Goal: Task Accomplishment & Management: Use online tool/utility

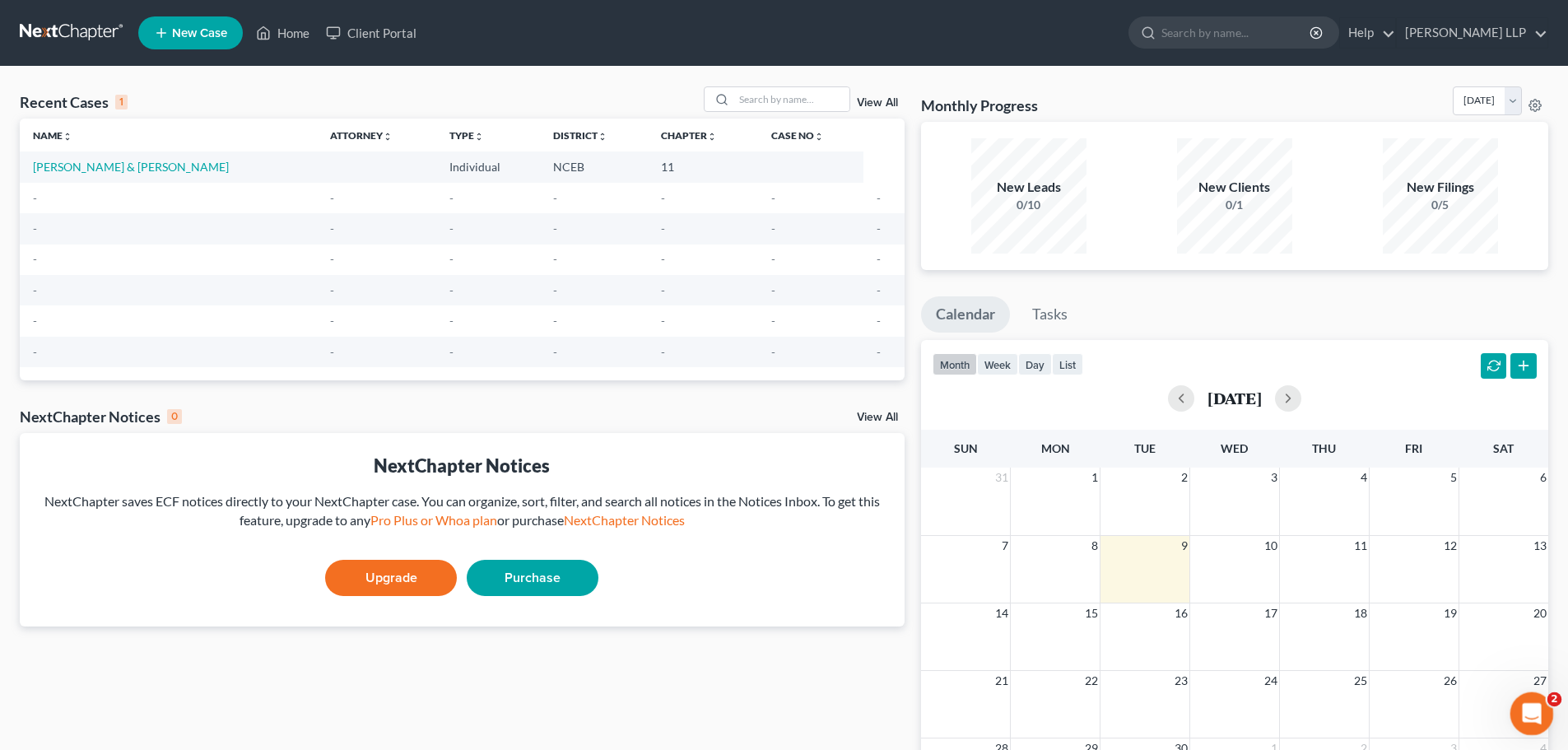
click at [1531, 711] on icon "Open Intercom Messenger" at bounding box center [1529, 711] width 12 height 14
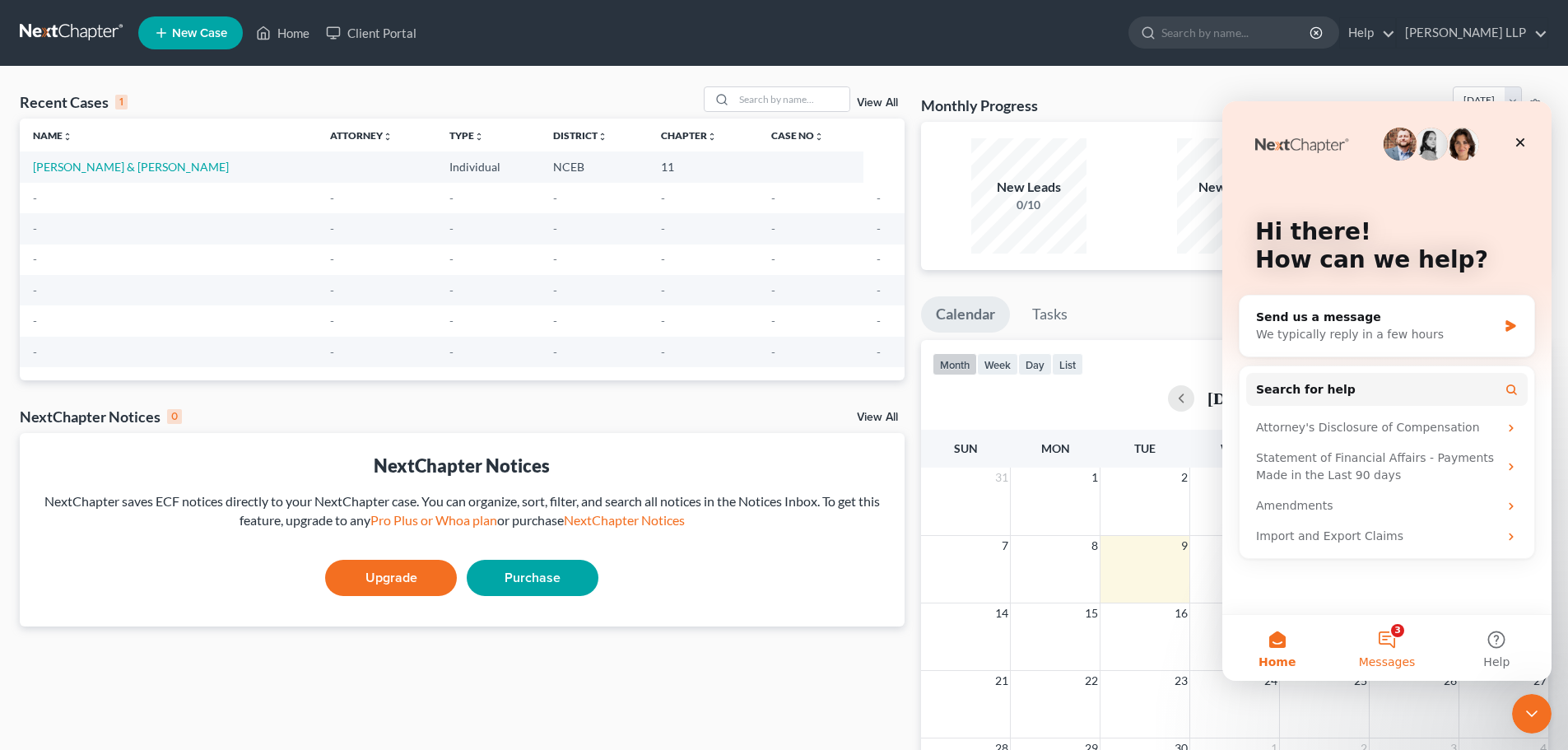
click at [1396, 649] on button "3 Messages" at bounding box center [1386, 648] width 109 height 66
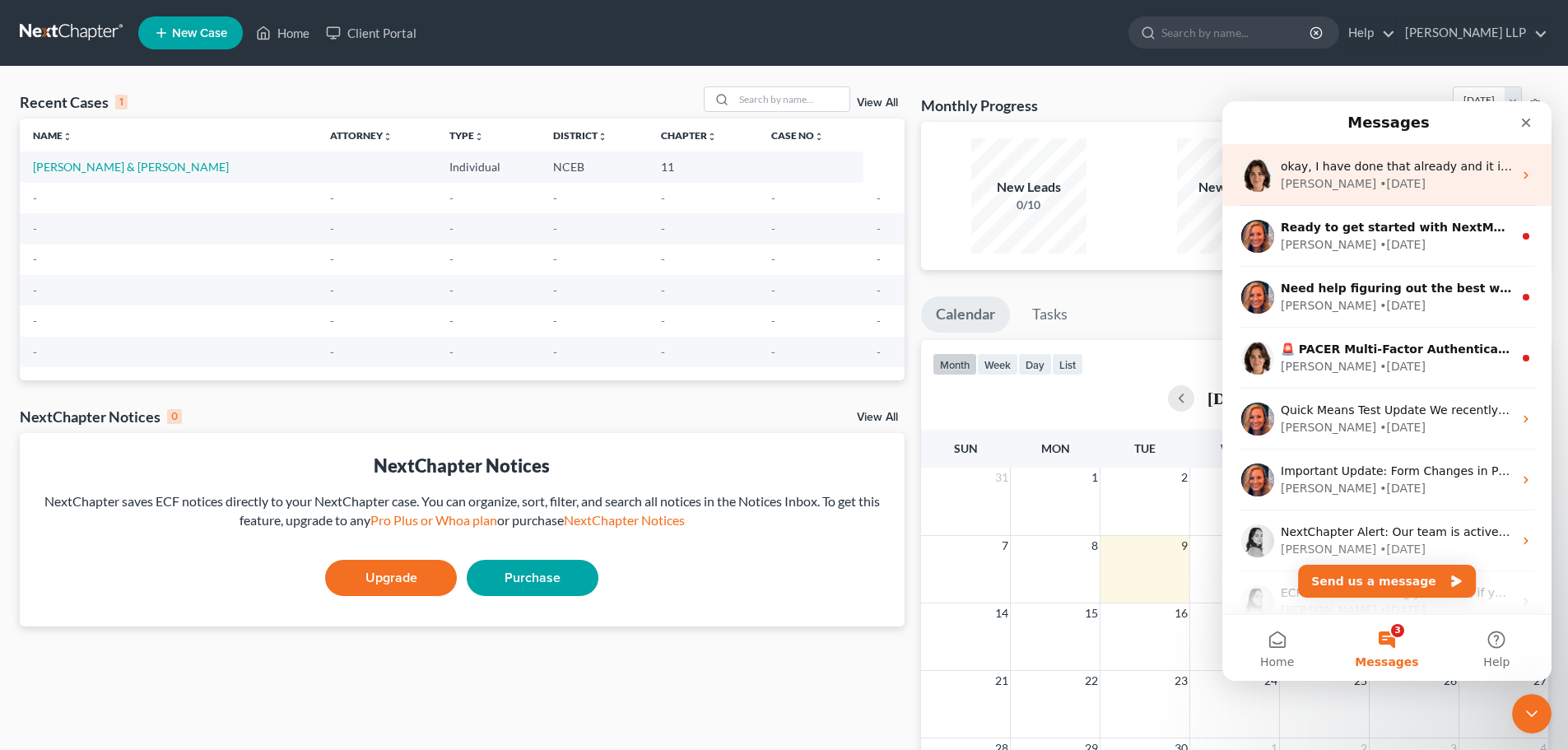
click at [1360, 174] on div "okay, I have done that already and it isn't as easy to navigate as expected. I …" at bounding box center [1397, 166] width 232 height 17
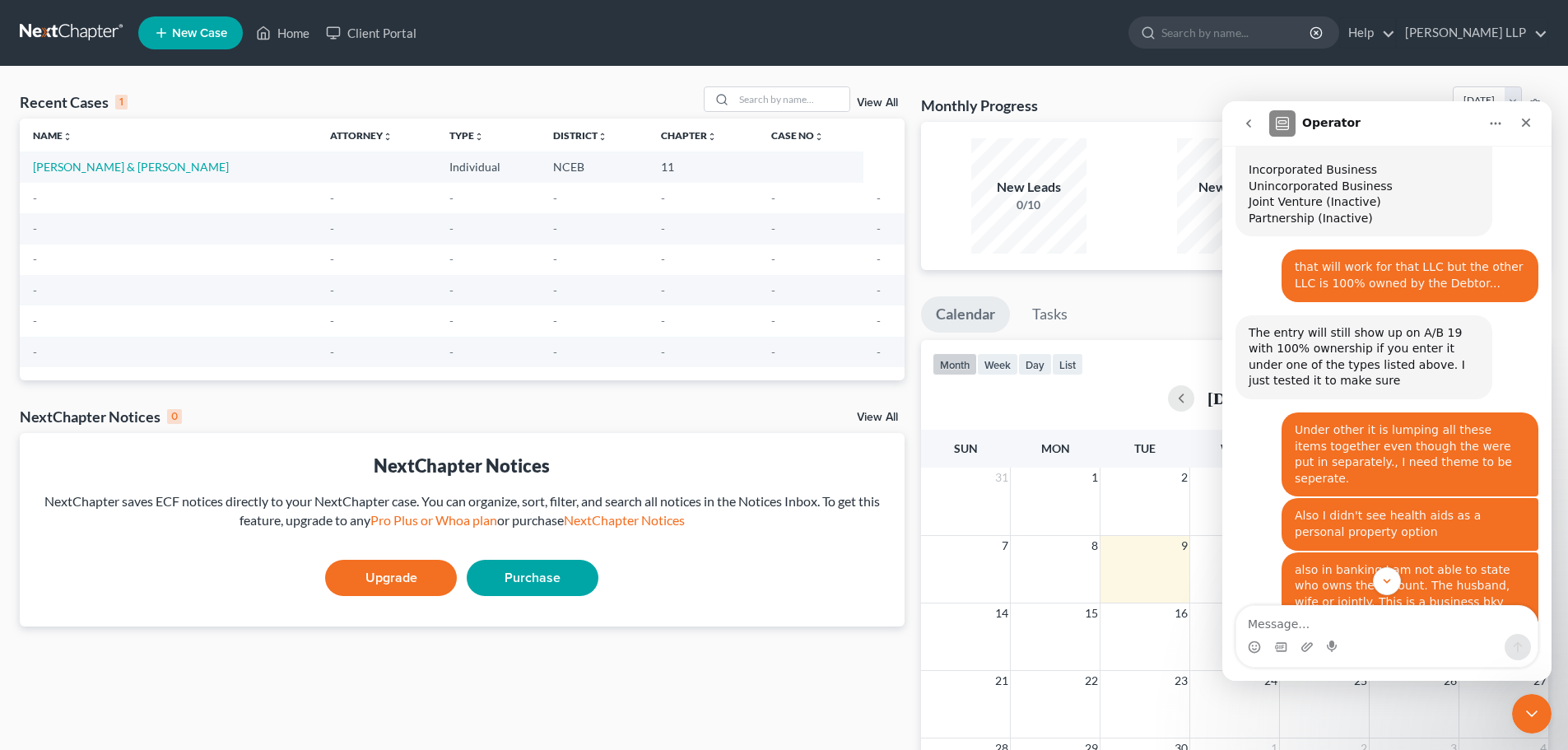
scroll to position [4843, 0]
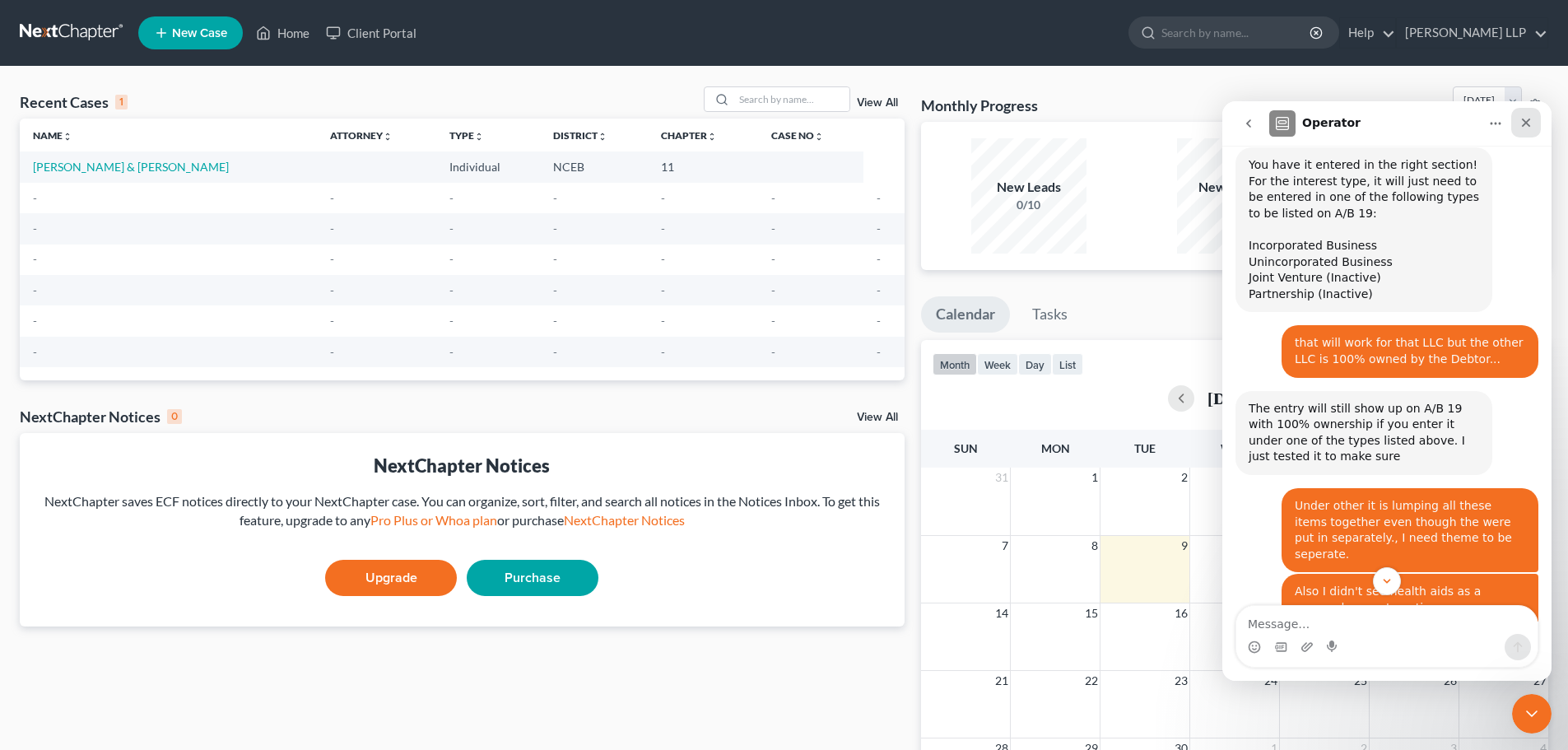
click at [1526, 120] on icon "Close" at bounding box center [1526, 123] width 14 height 14
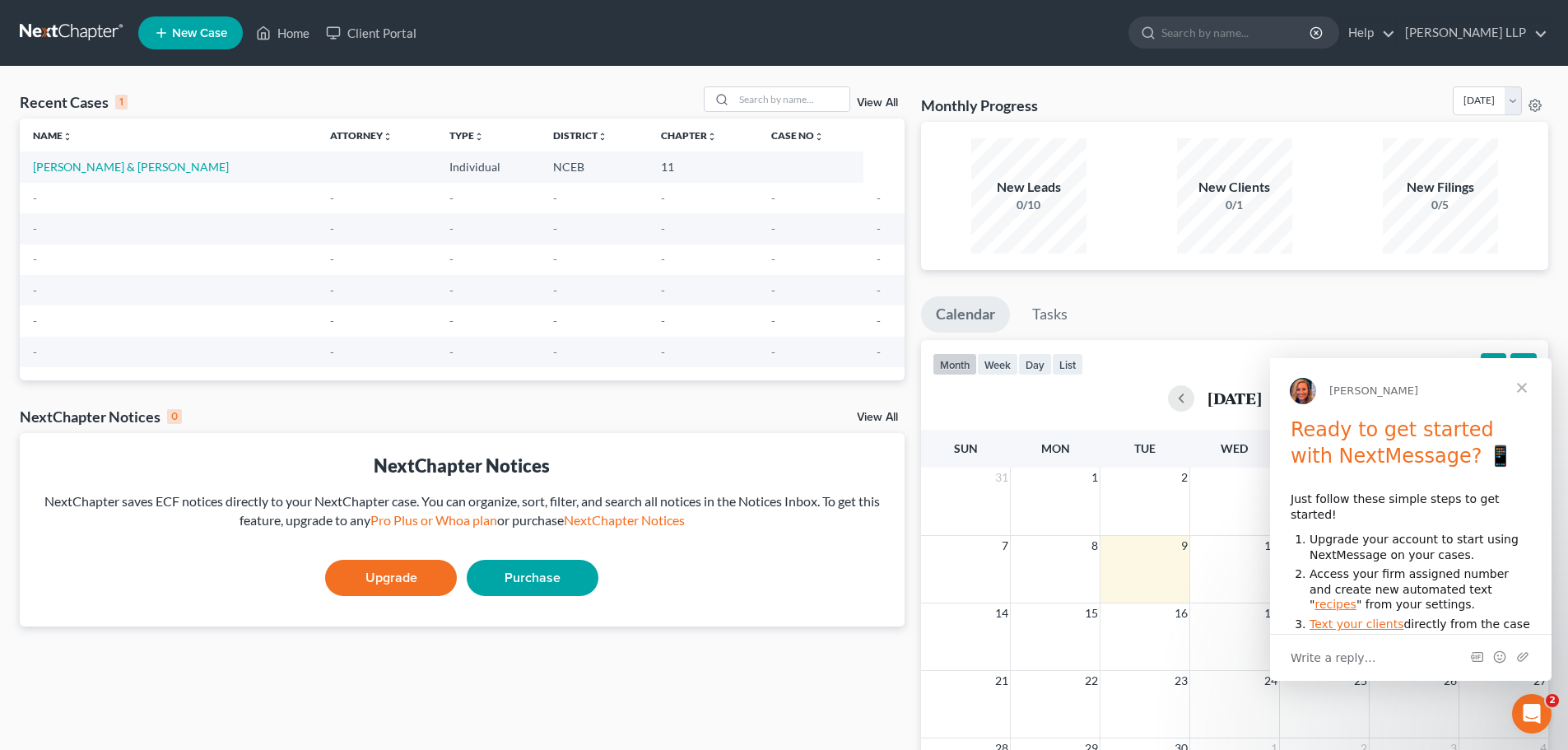
scroll to position [5913, 0]
click at [1517, 394] on span "Close" at bounding box center [1522, 388] width 60 height 60
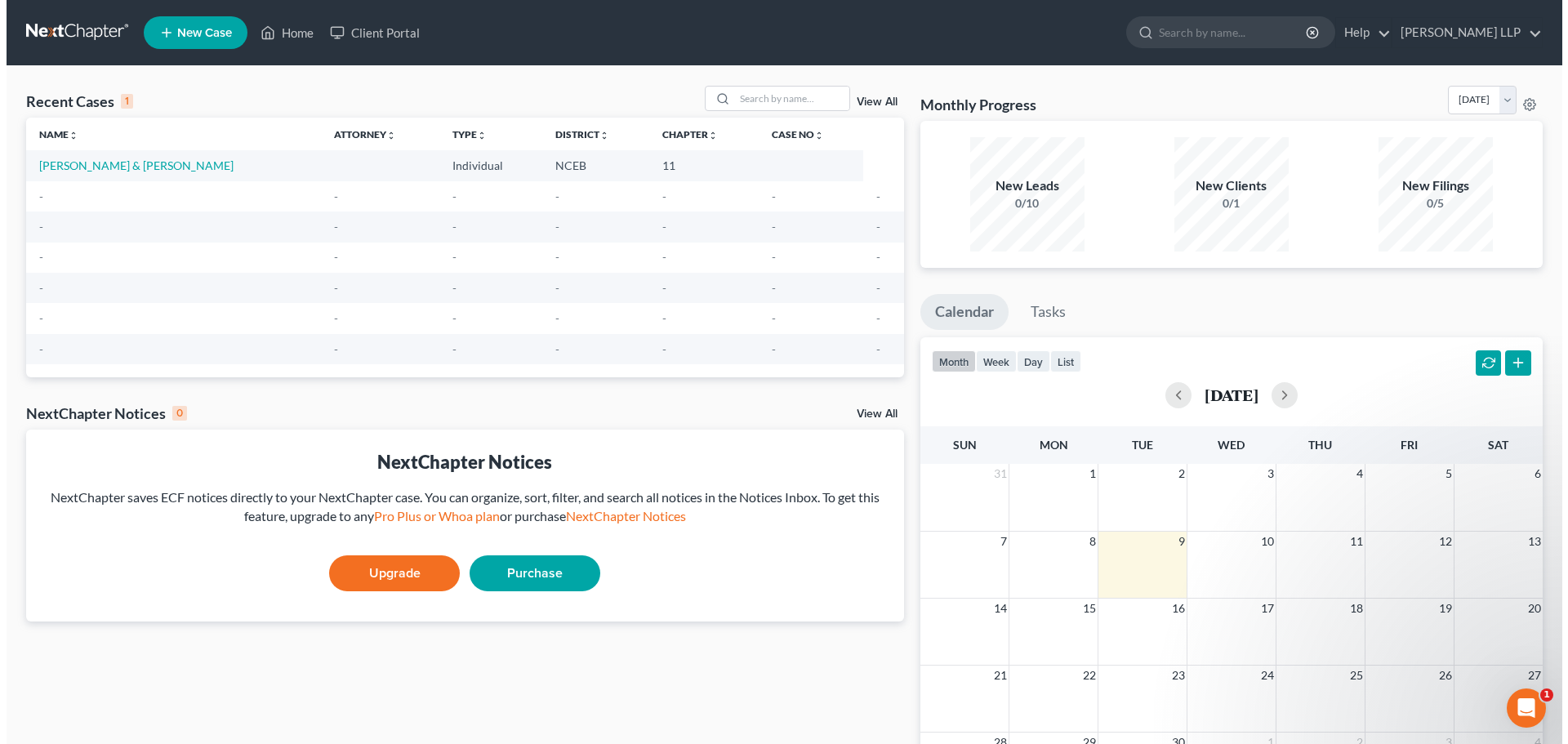
scroll to position [0, 0]
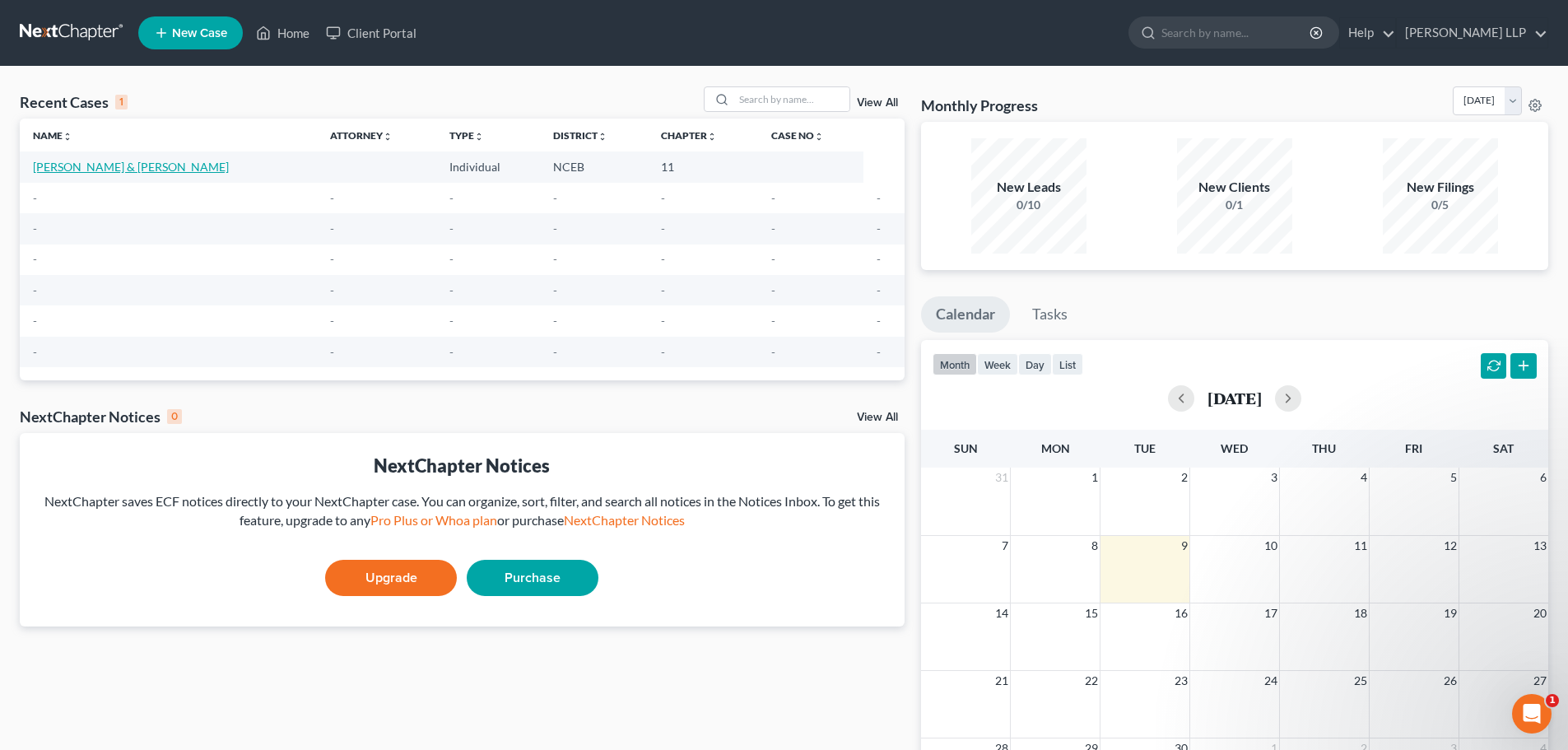
click at [124, 170] on link "[PERSON_NAME] & [PERSON_NAME]" at bounding box center [130, 167] width 196 height 14
select select "10"
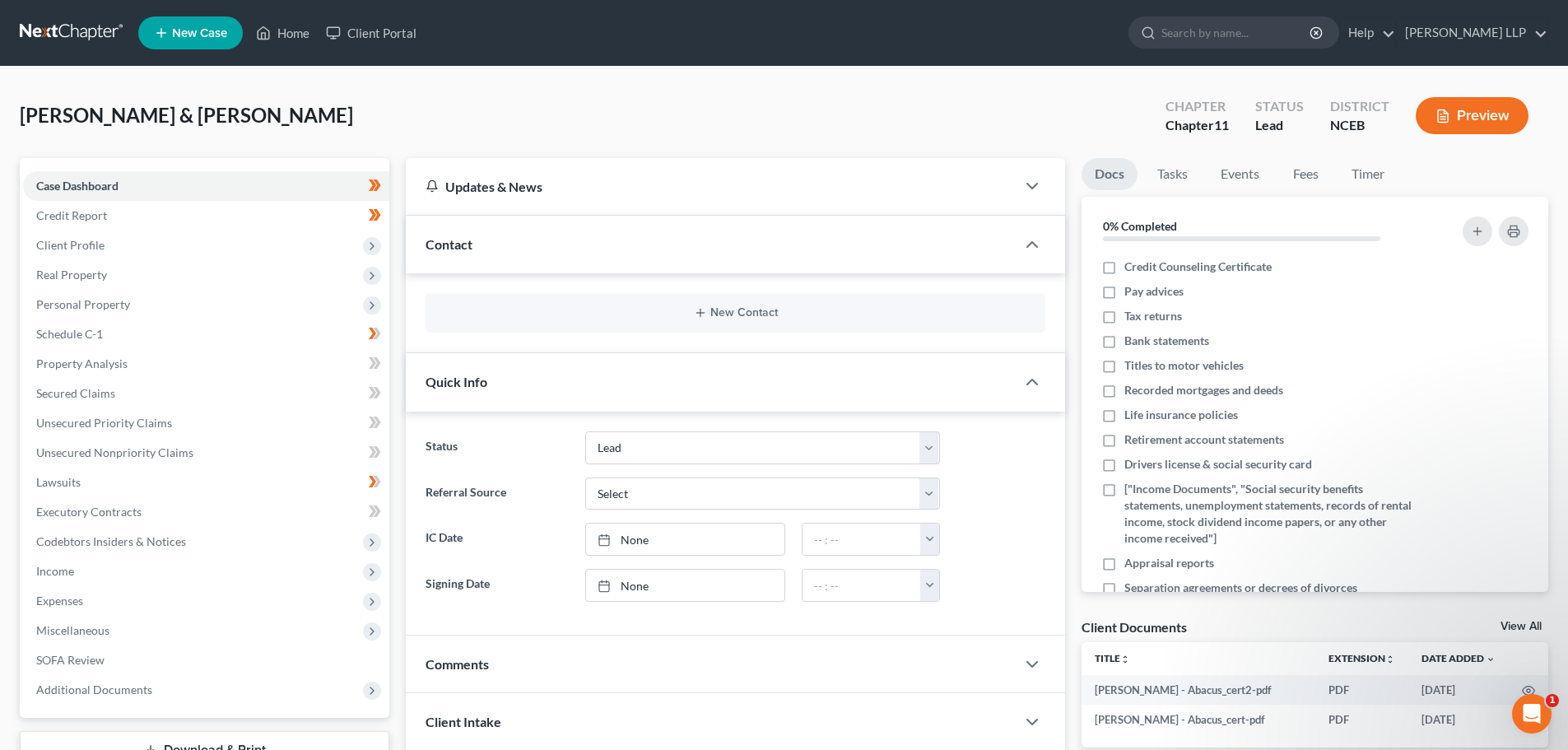
click at [1455, 116] on button "Preview" at bounding box center [1471, 116] width 113 height 37
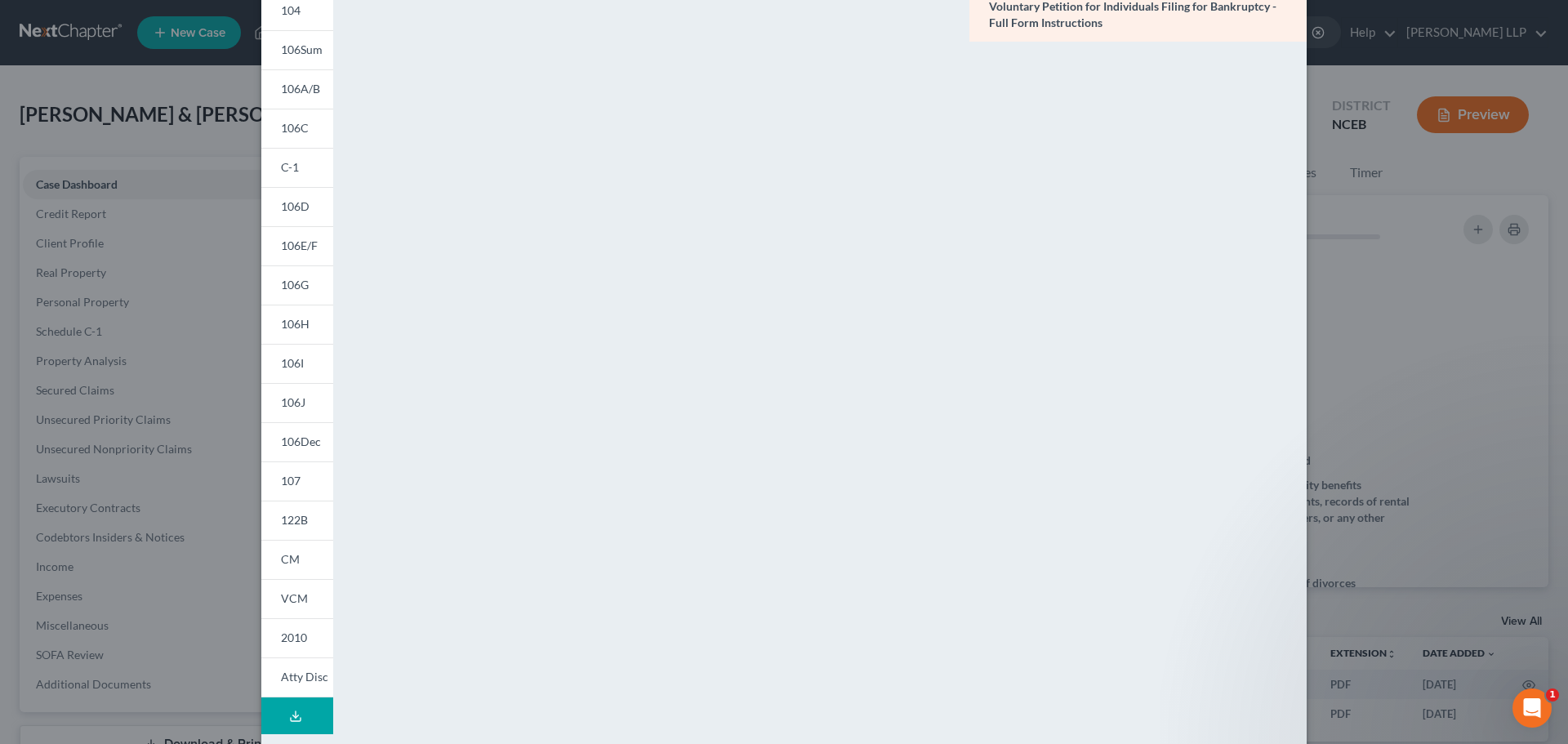
scroll to position [177, 0]
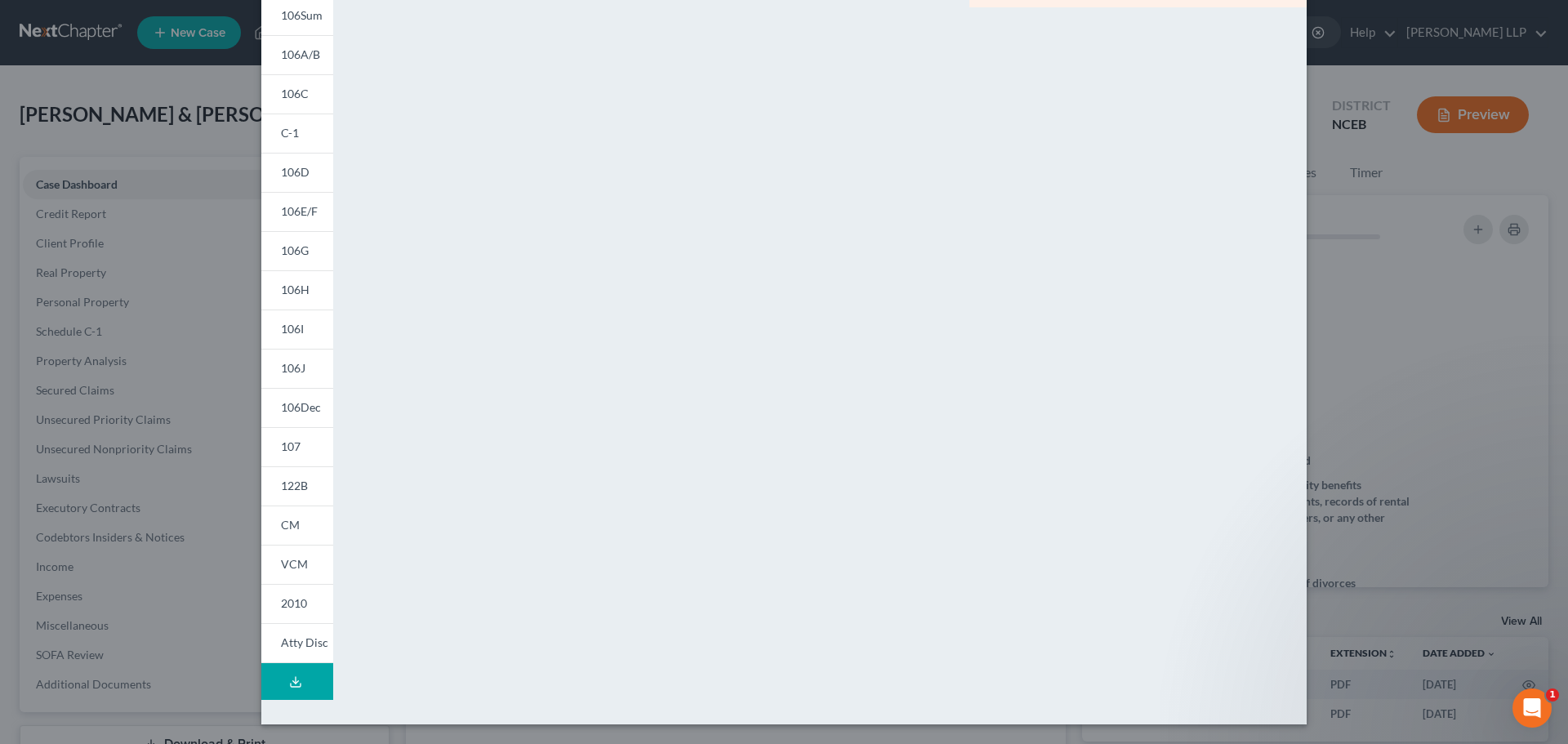
click at [294, 681] on icon at bounding box center [295, 682] width 13 height 13
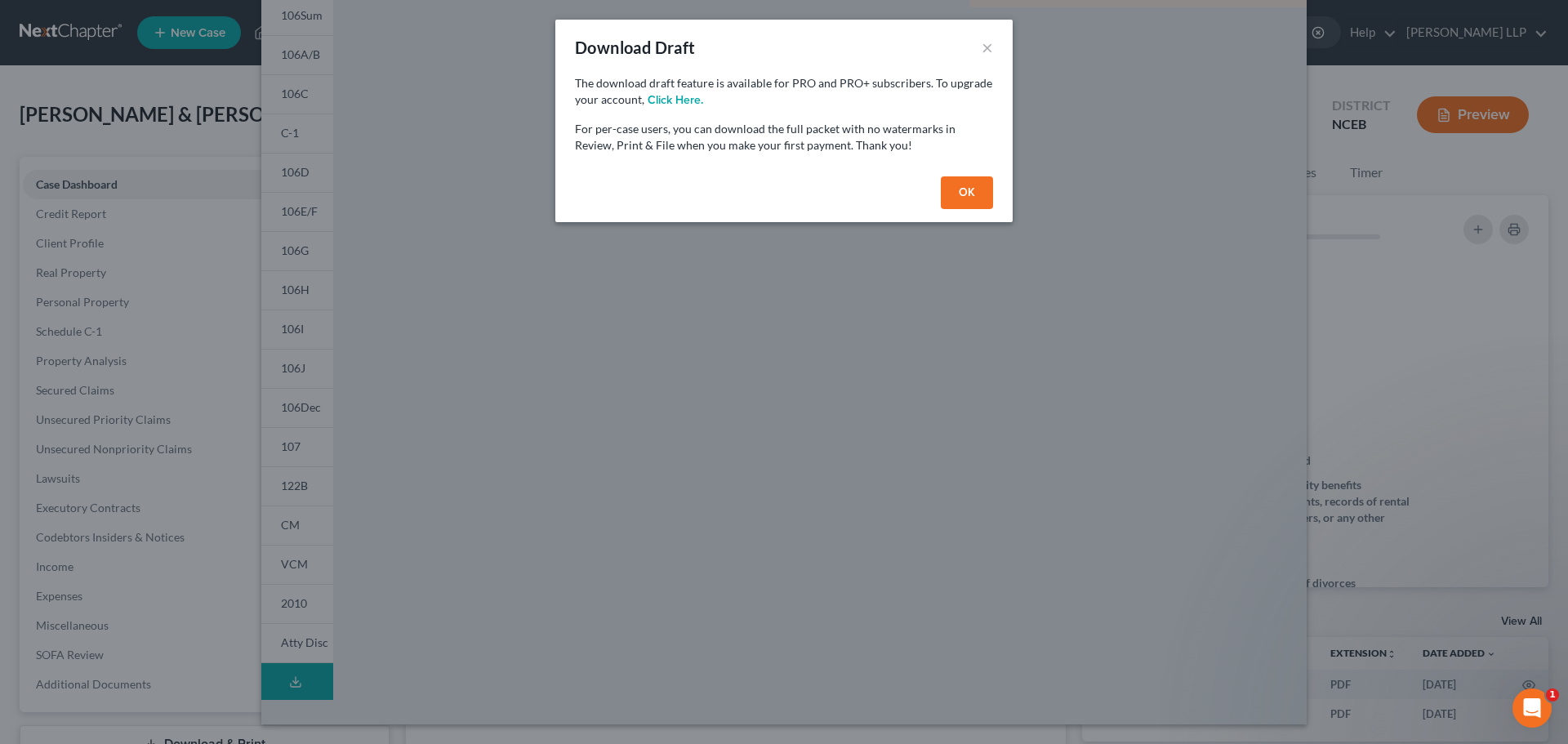
click at [996, 49] on div "Download Draft ×" at bounding box center [783, 47] width 457 height 56
click at [984, 51] on button "×" at bounding box center [987, 47] width 12 height 20
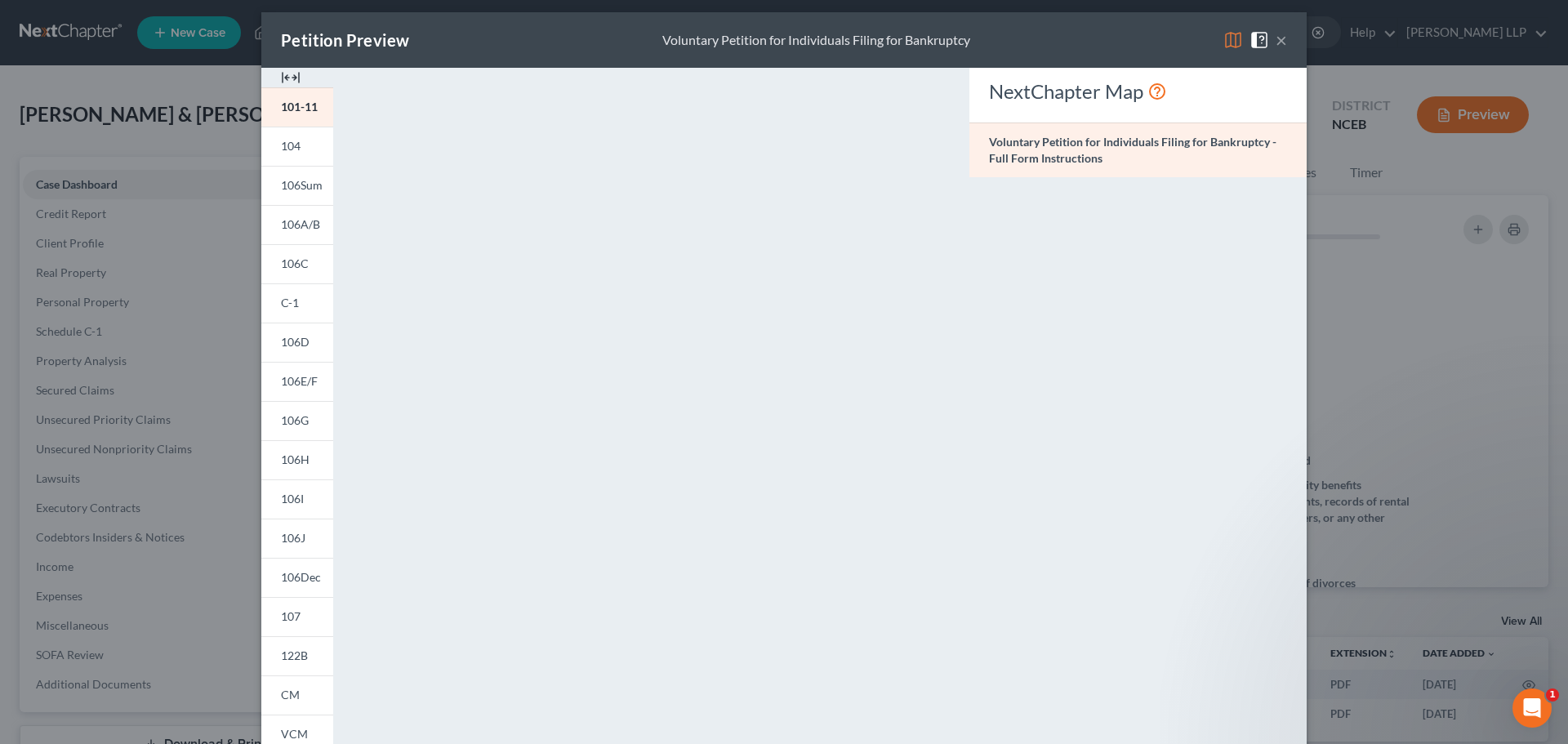
scroll to position [0, 0]
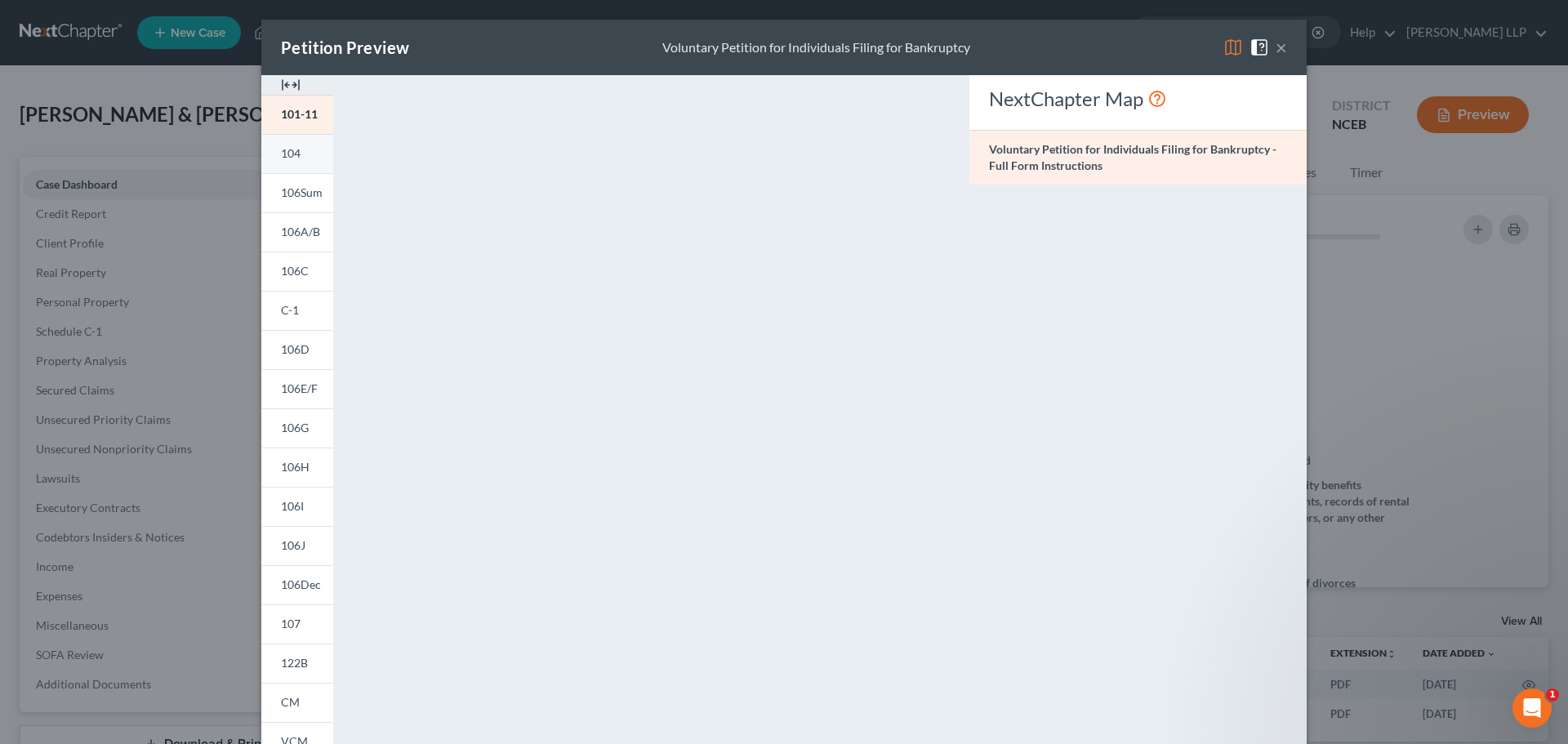
click at [291, 150] on span "104" at bounding box center [291, 153] width 20 height 14
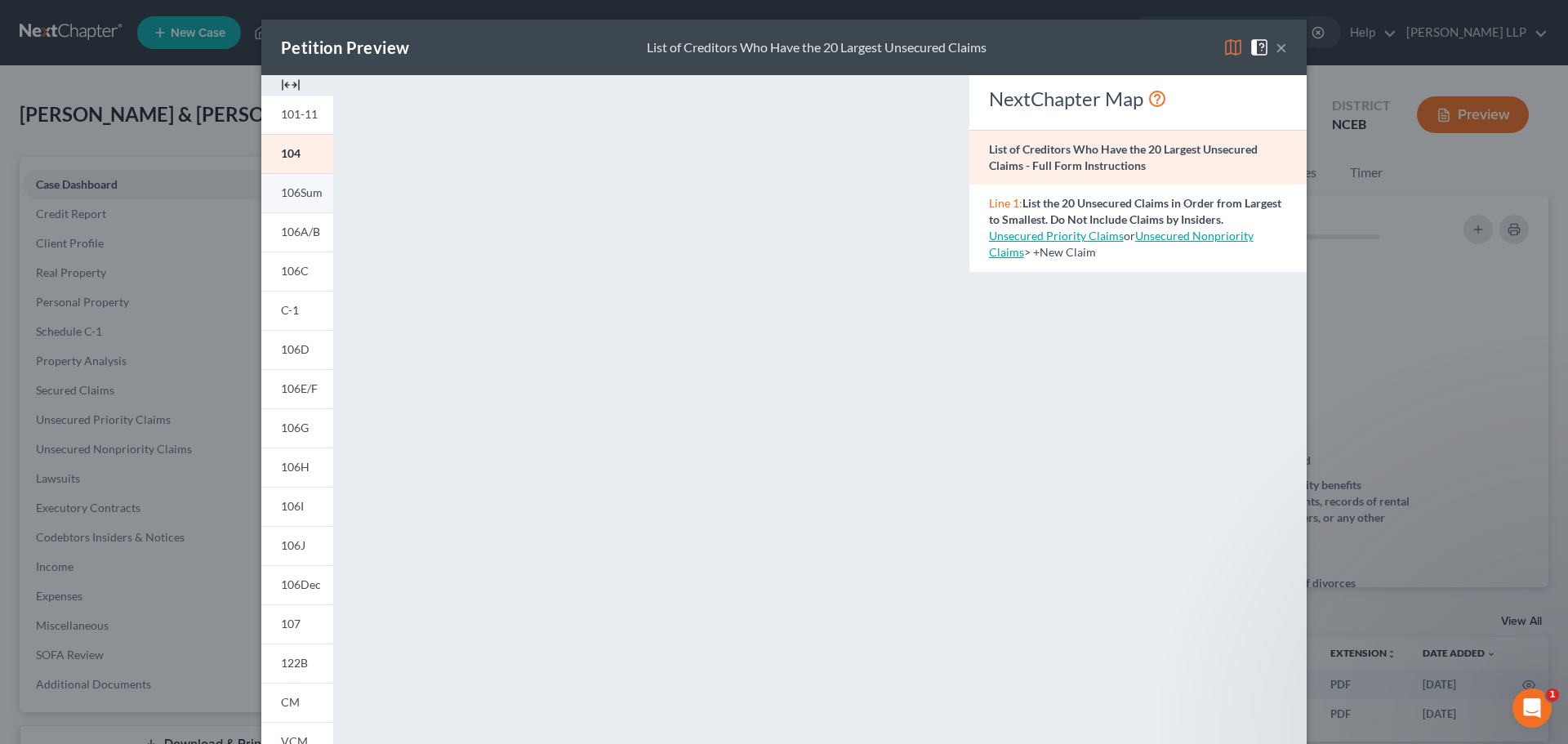
click at [286, 193] on span "106Sum" at bounding box center [302, 192] width 42 height 14
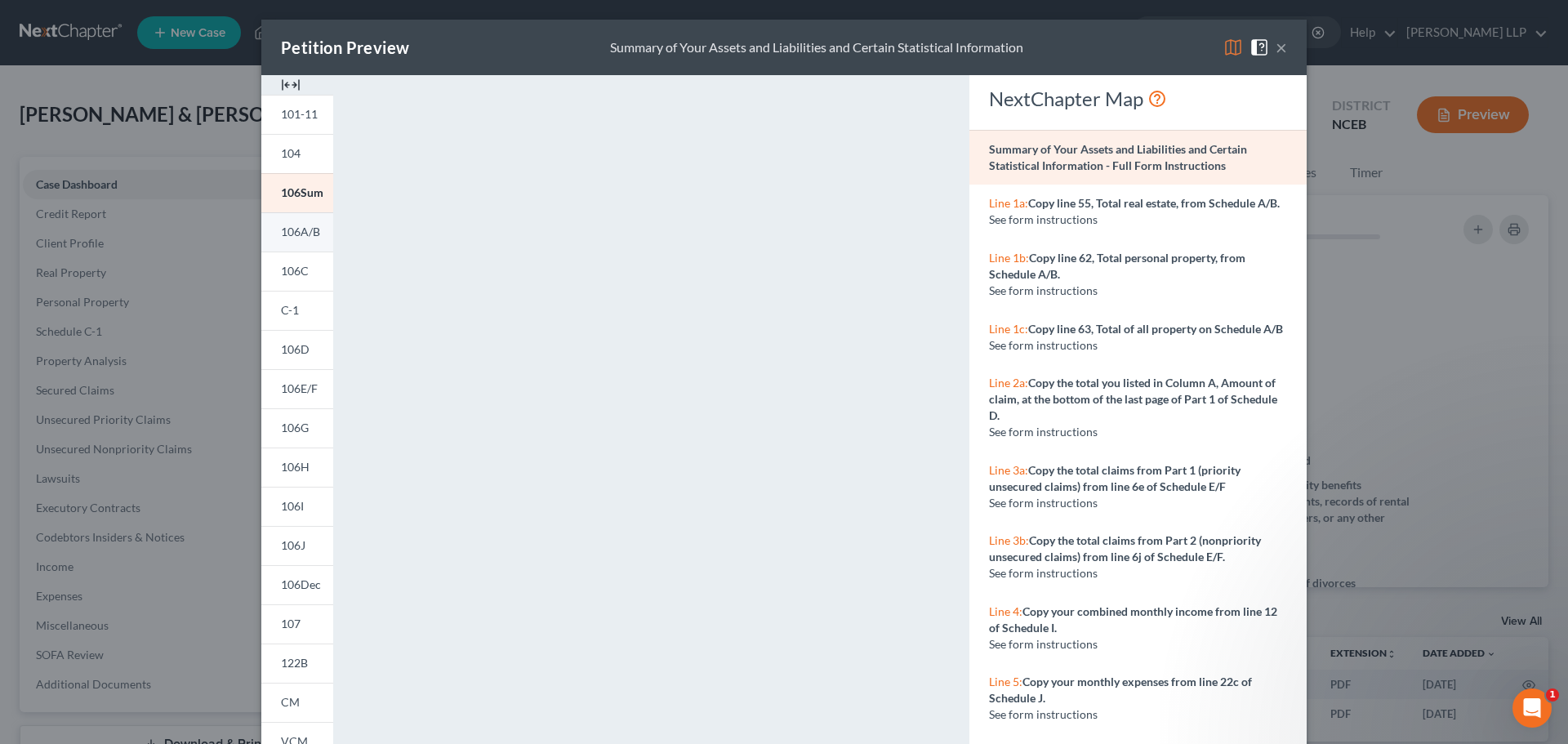
click at [290, 233] on span "106A/B" at bounding box center [301, 232] width 39 height 14
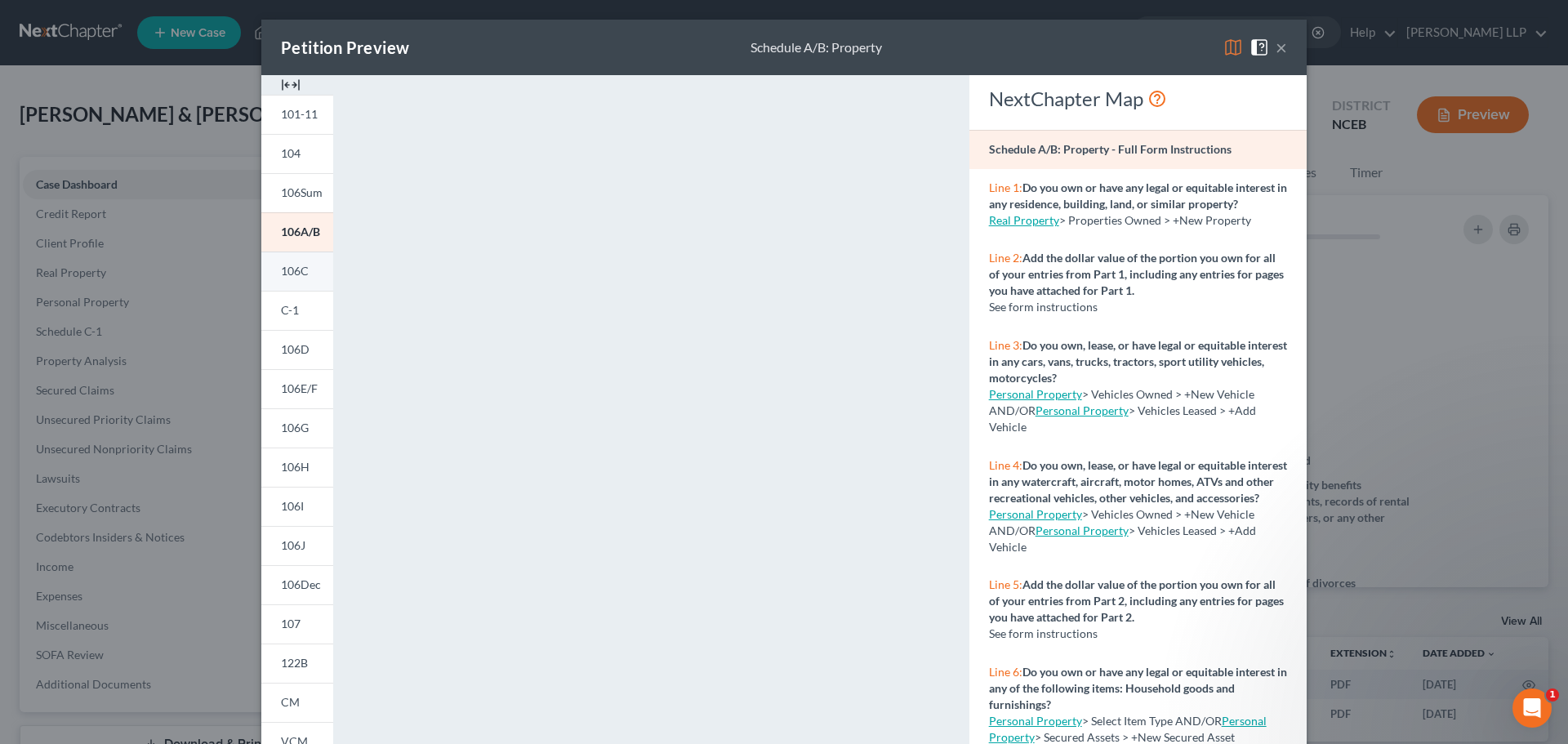
click at [307, 274] on link "106C" at bounding box center [297, 271] width 72 height 39
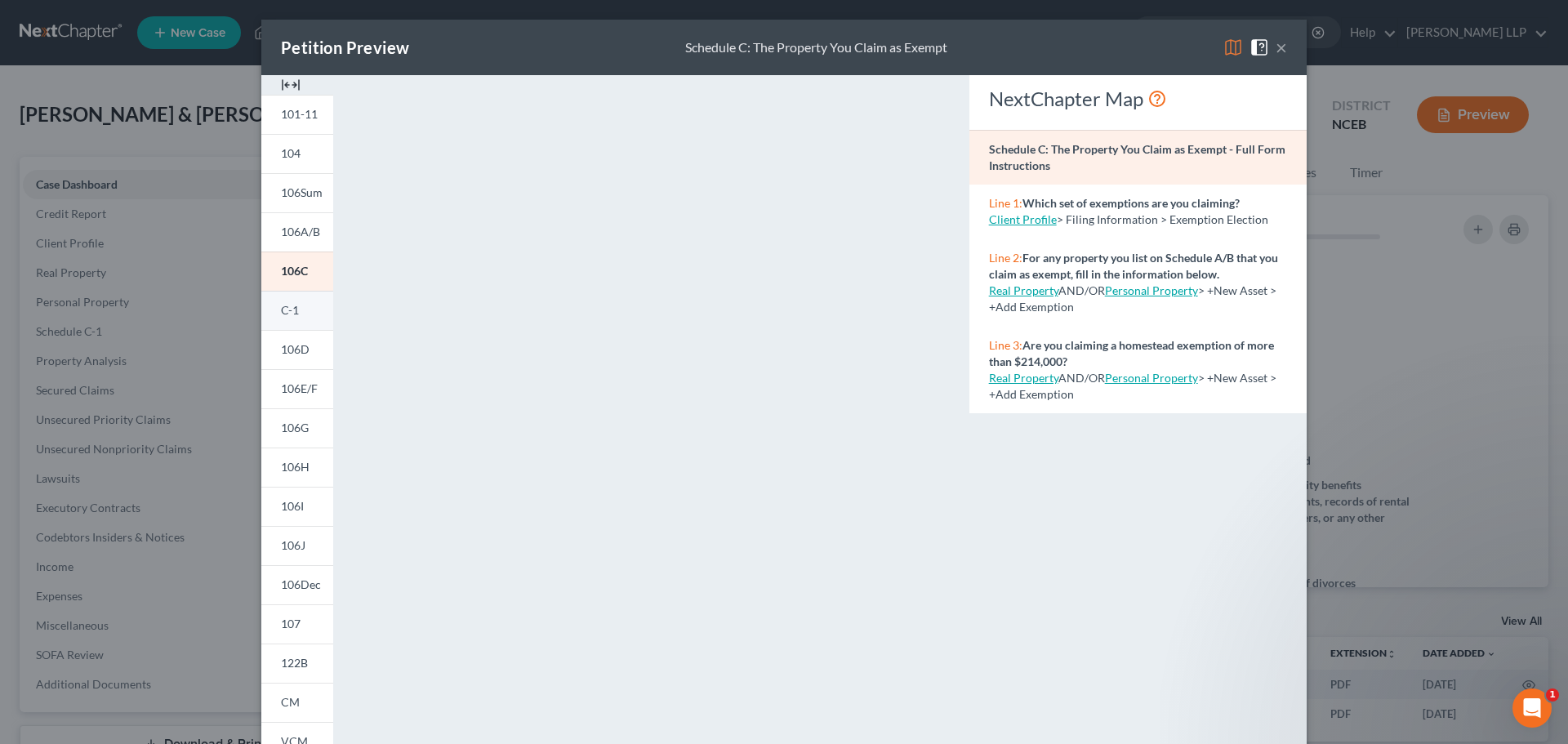
click at [300, 321] on link "C-1" at bounding box center [297, 311] width 72 height 39
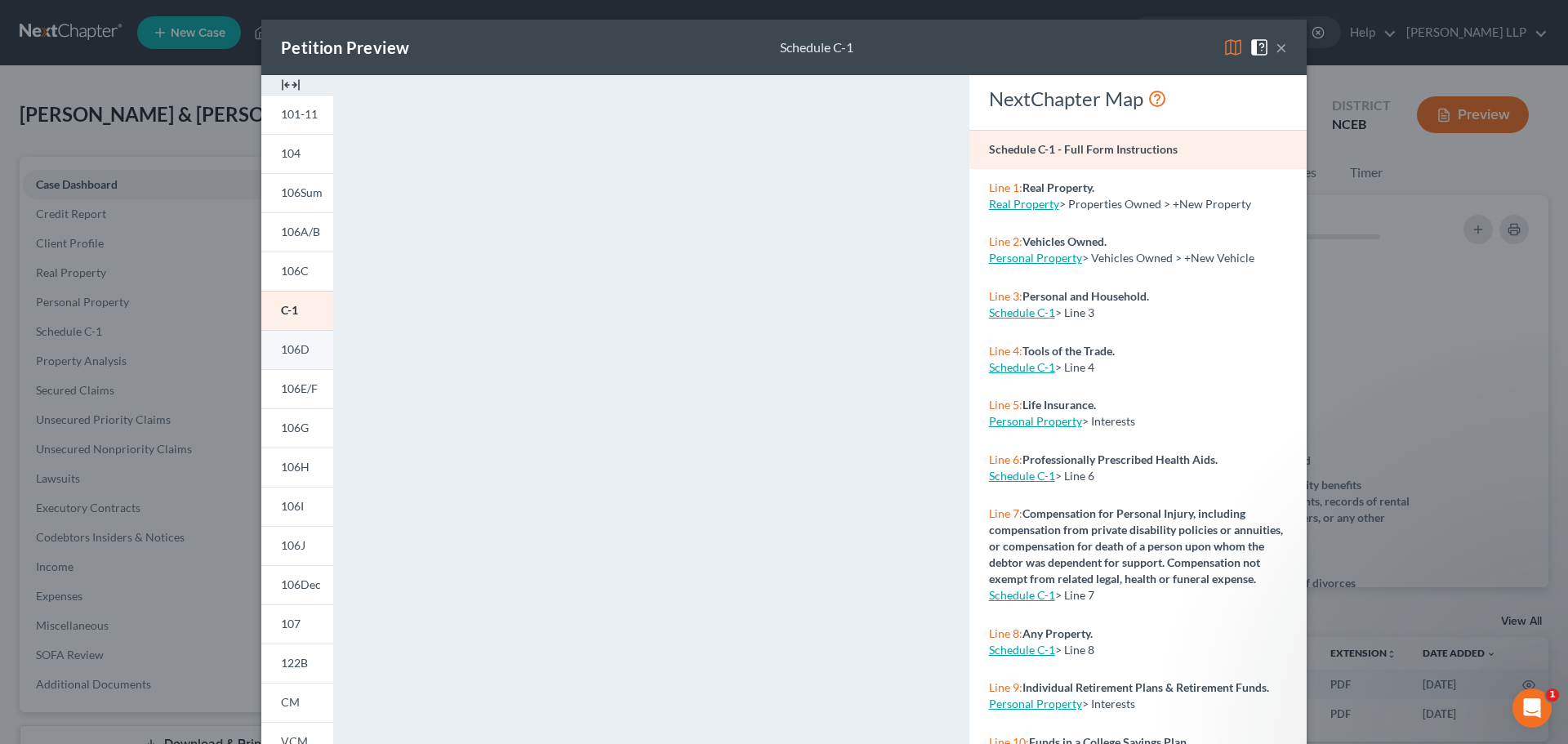
click at [281, 351] on span "106D" at bounding box center [295, 349] width 29 height 14
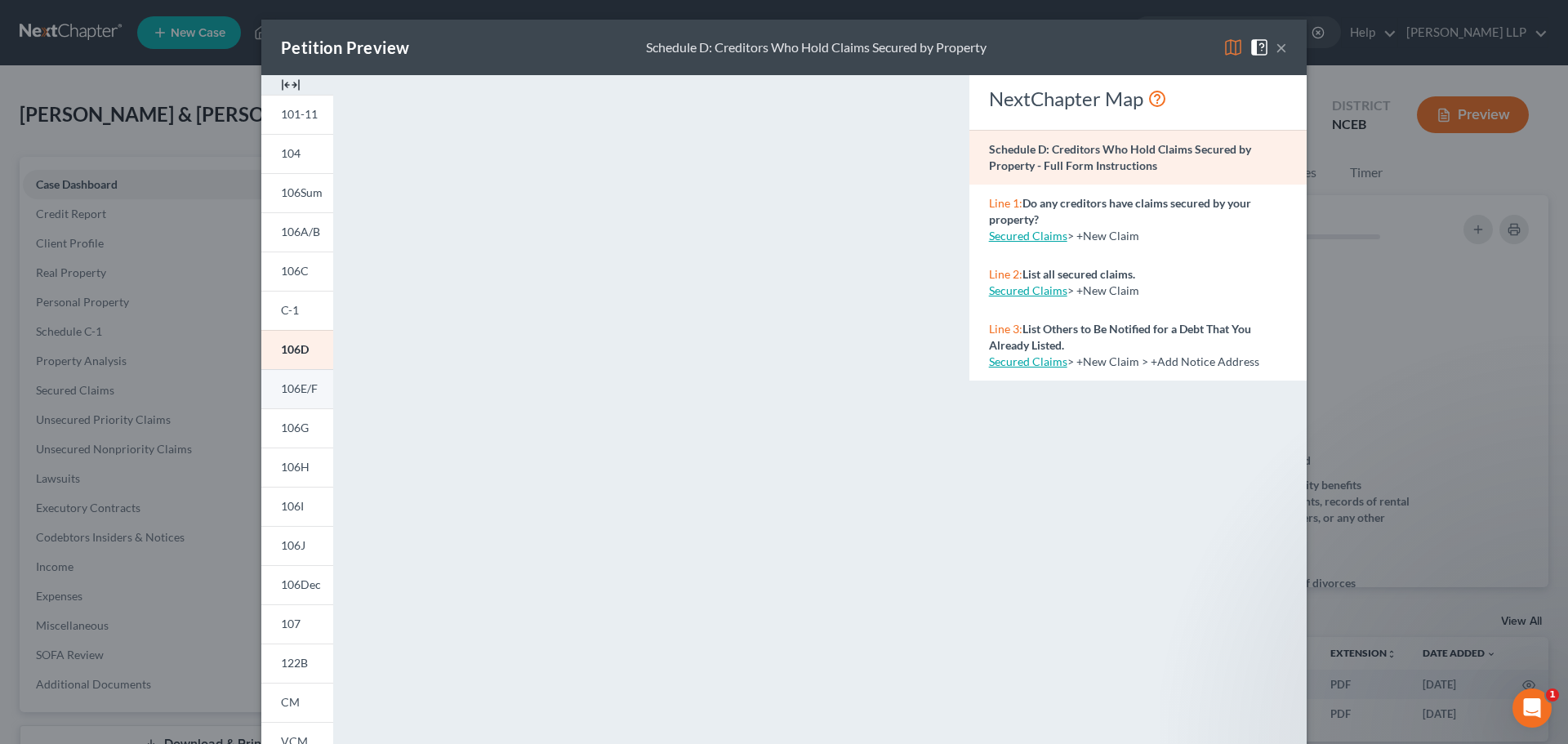
click at [294, 388] on span "106E/F" at bounding box center [299, 389] width 37 height 14
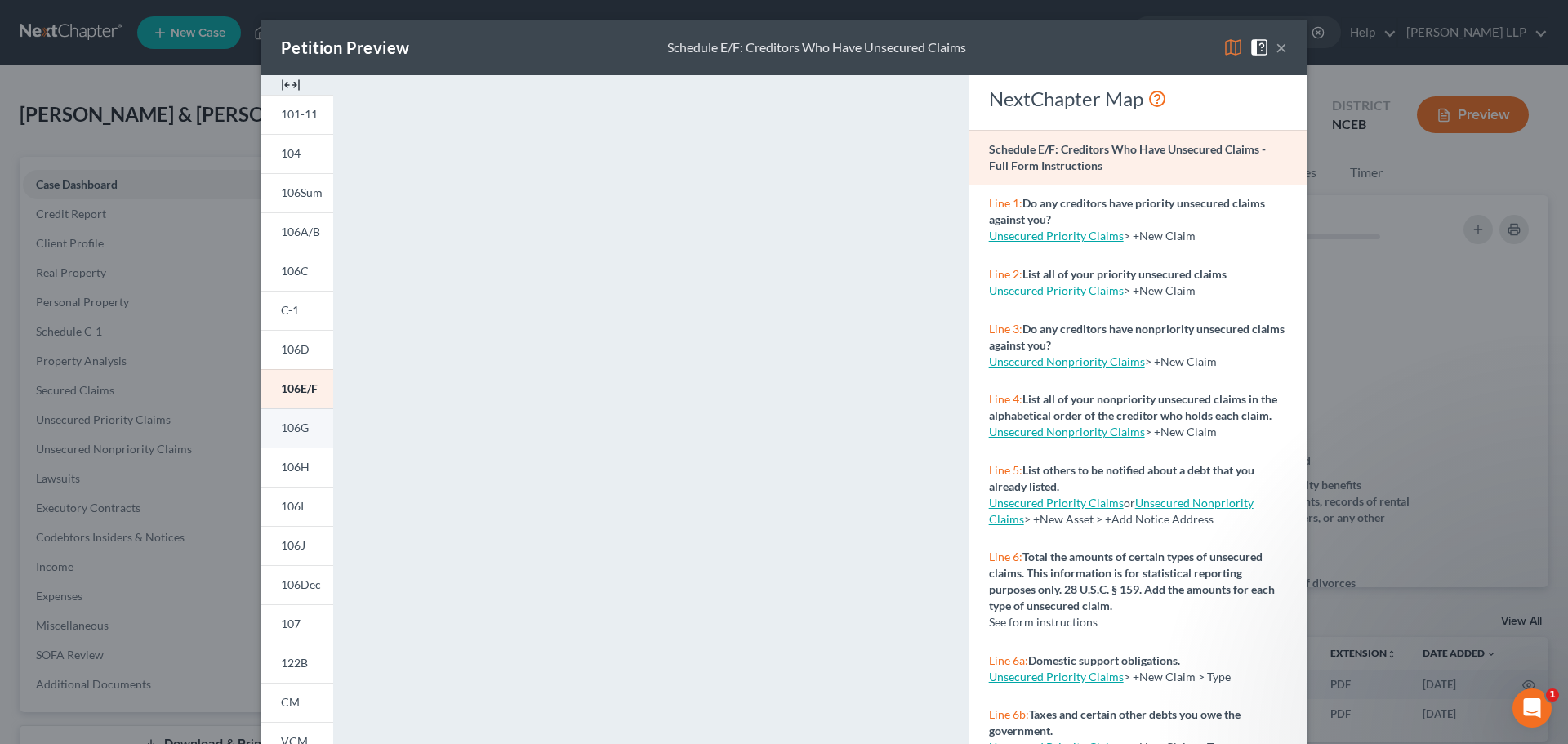
click at [285, 432] on span "106G" at bounding box center [294, 428] width 28 height 14
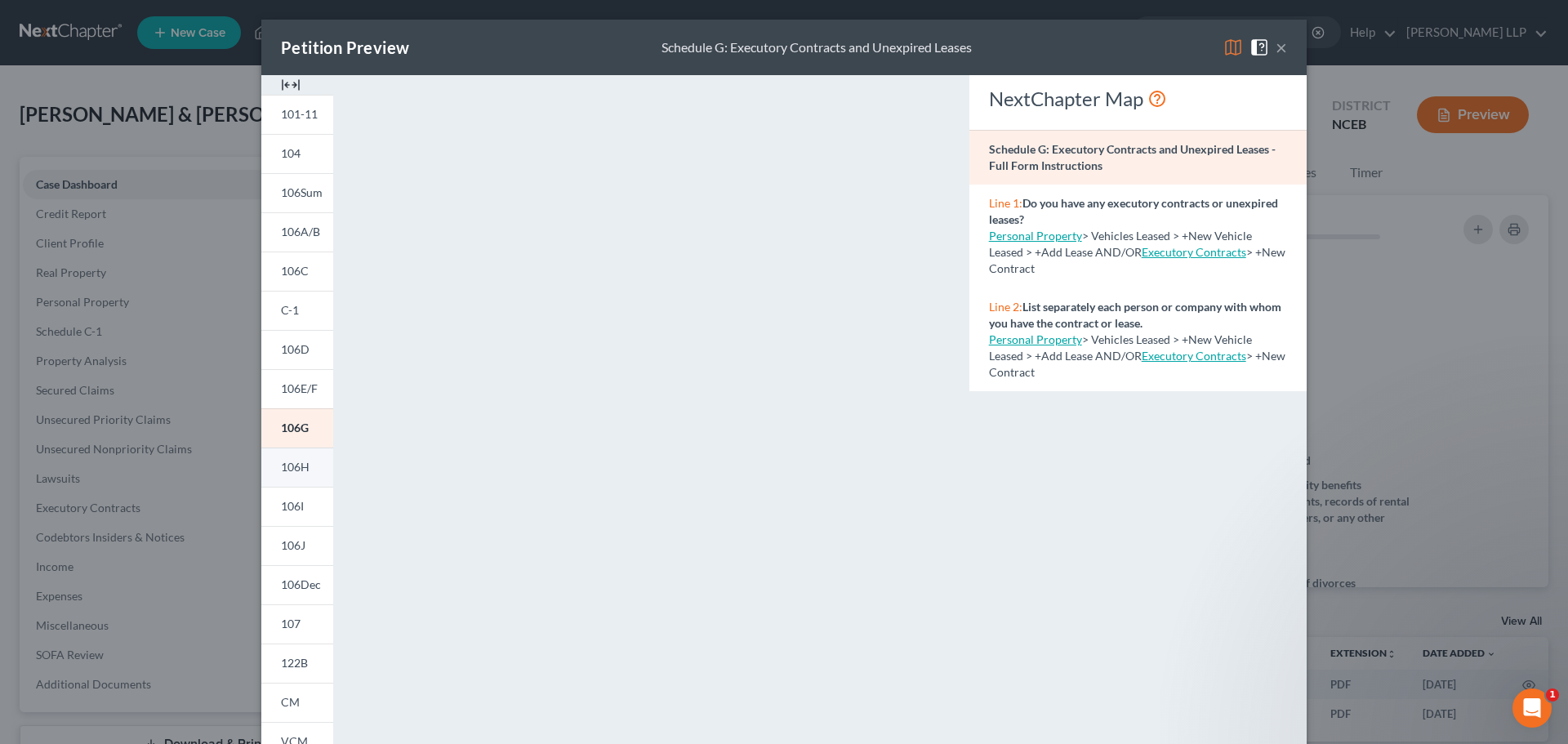
click at [286, 472] on span "106H" at bounding box center [295, 467] width 29 height 14
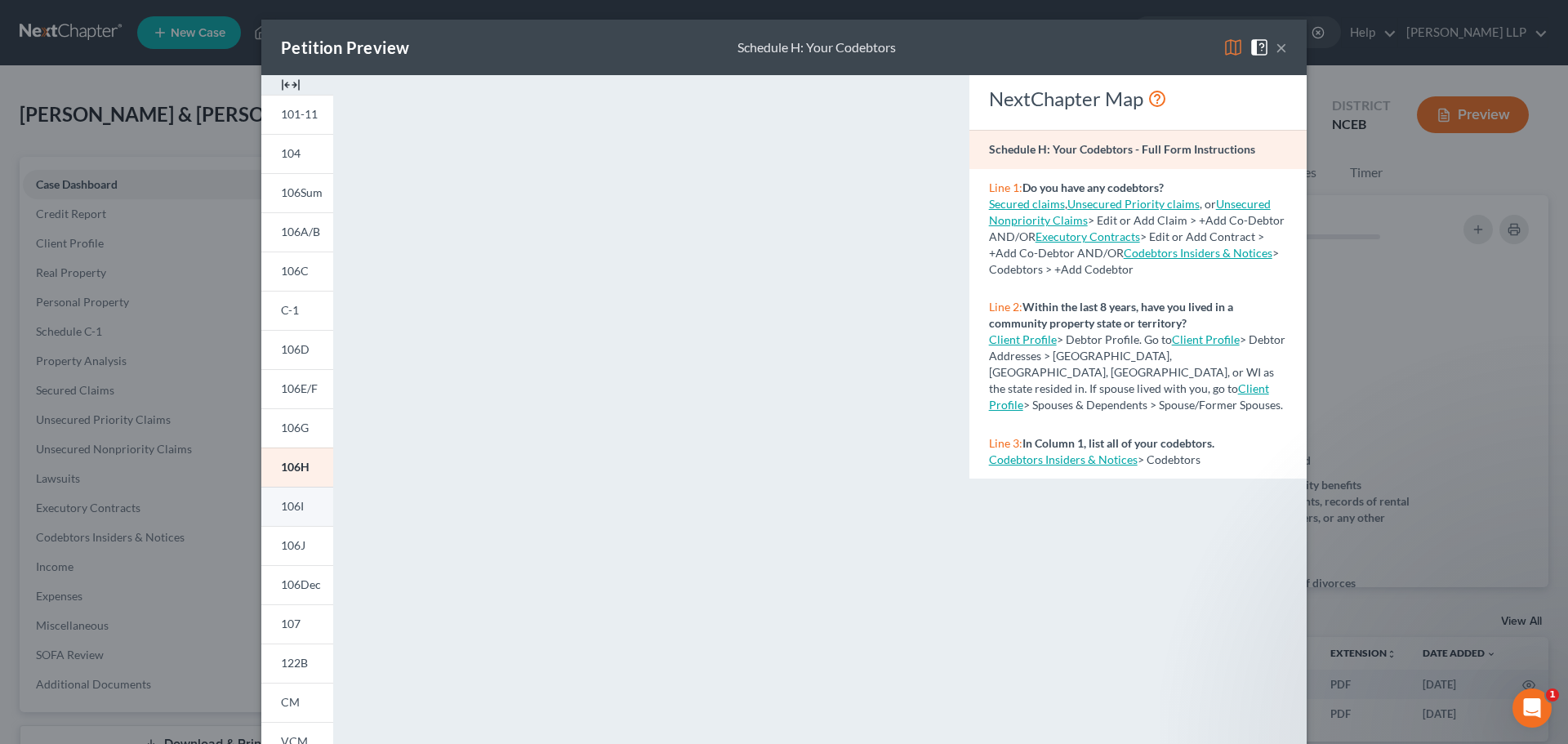
click at [301, 503] on link "106I" at bounding box center [297, 507] width 72 height 39
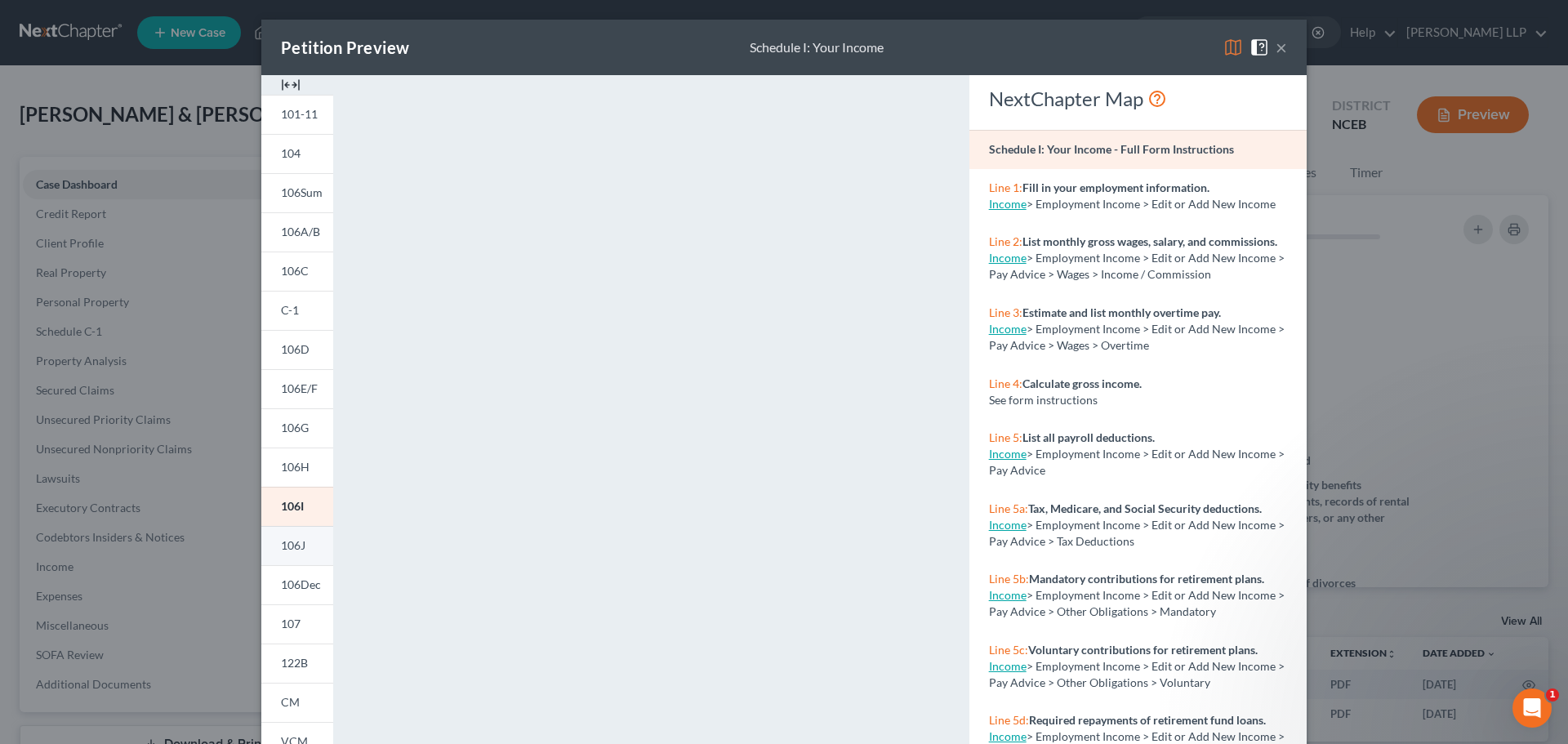
click at [292, 547] on span "106J" at bounding box center [293, 545] width 24 height 14
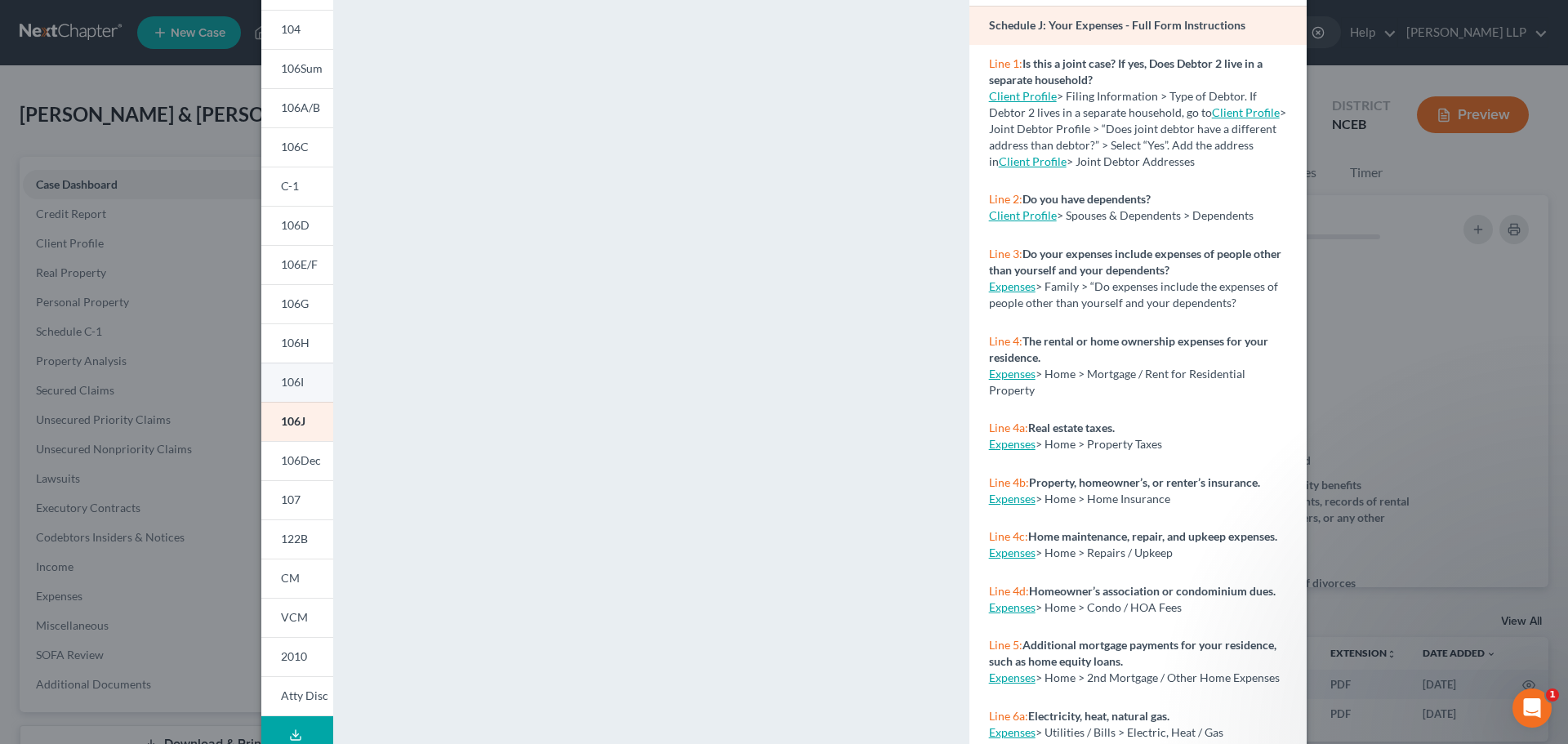
scroll to position [163, 0]
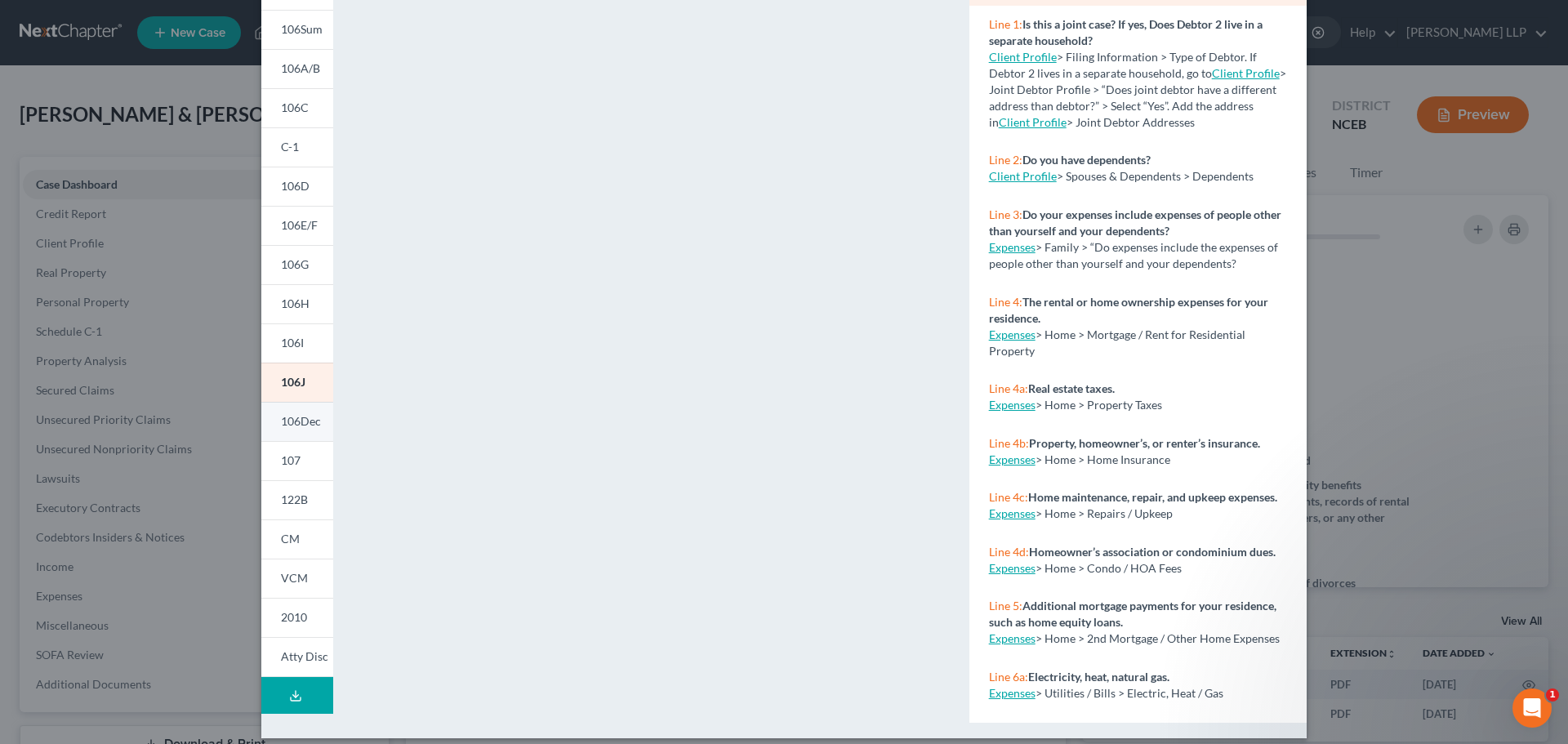
click at [285, 420] on span "106Dec" at bounding box center [301, 422] width 40 height 14
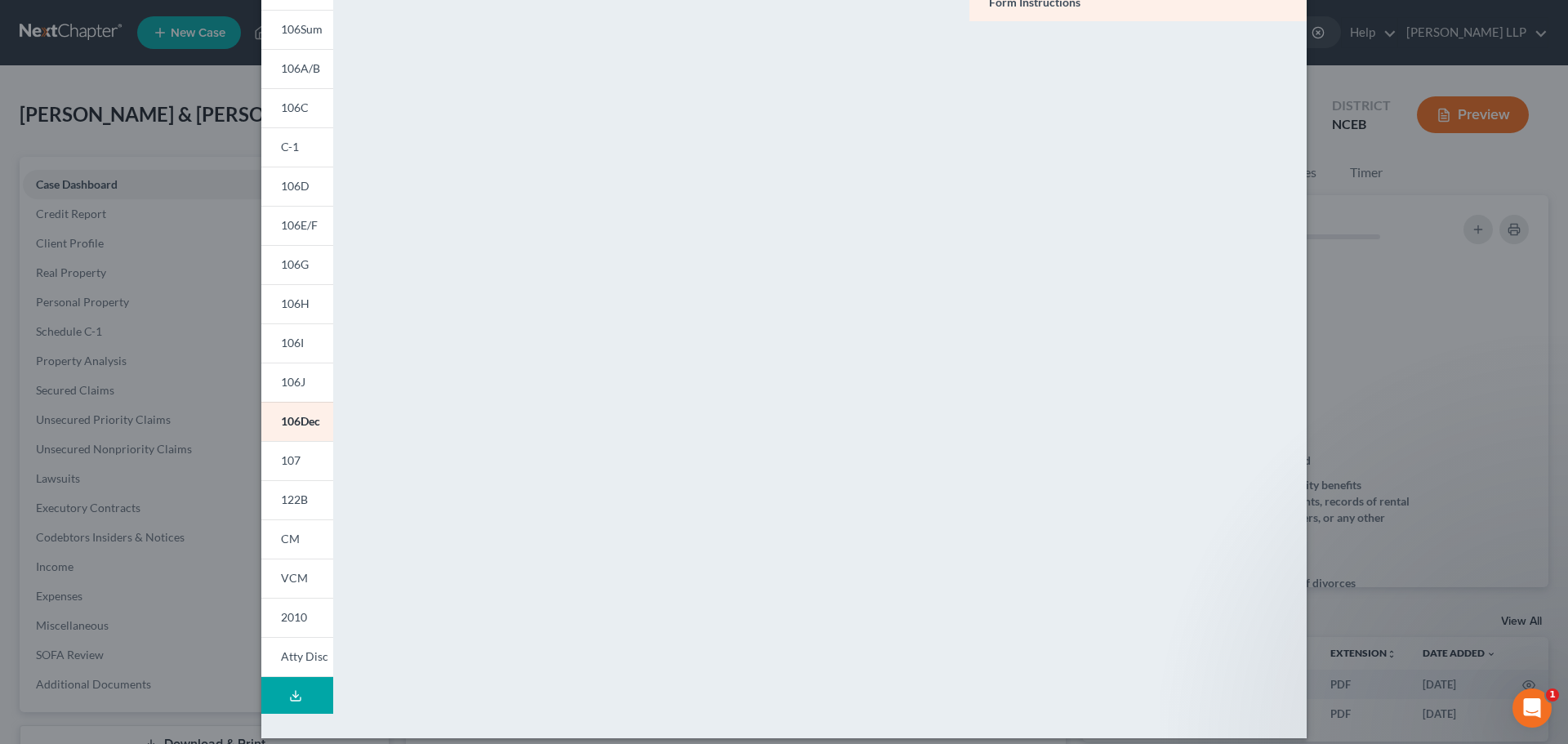
scroll to position [0, 0]
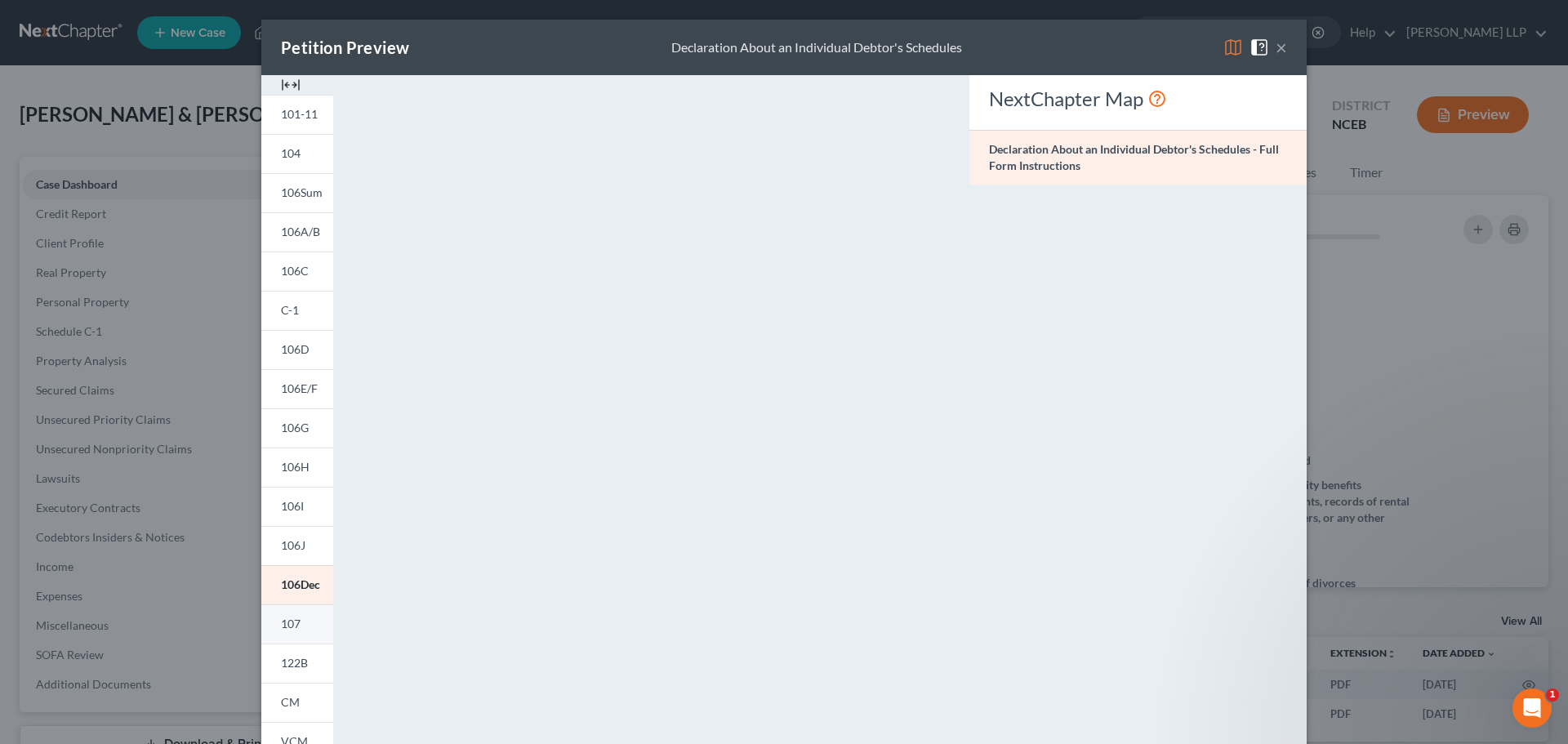
click at [296, 619] on link "107" at bounding box center [297, 624] width 72 height 39
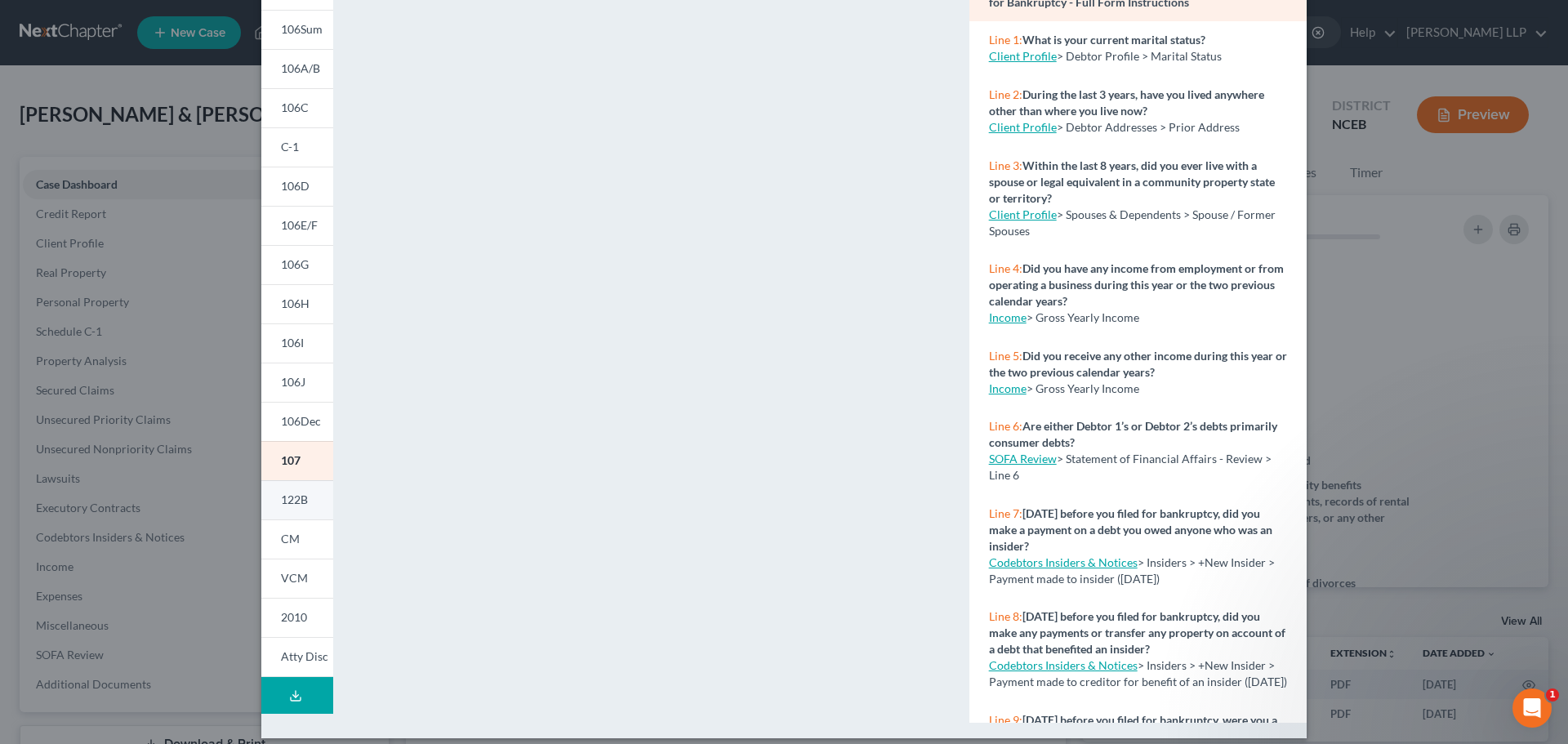
click at [300, 499] on span "122B" at bounding box center [294, 500] width 27 height 14
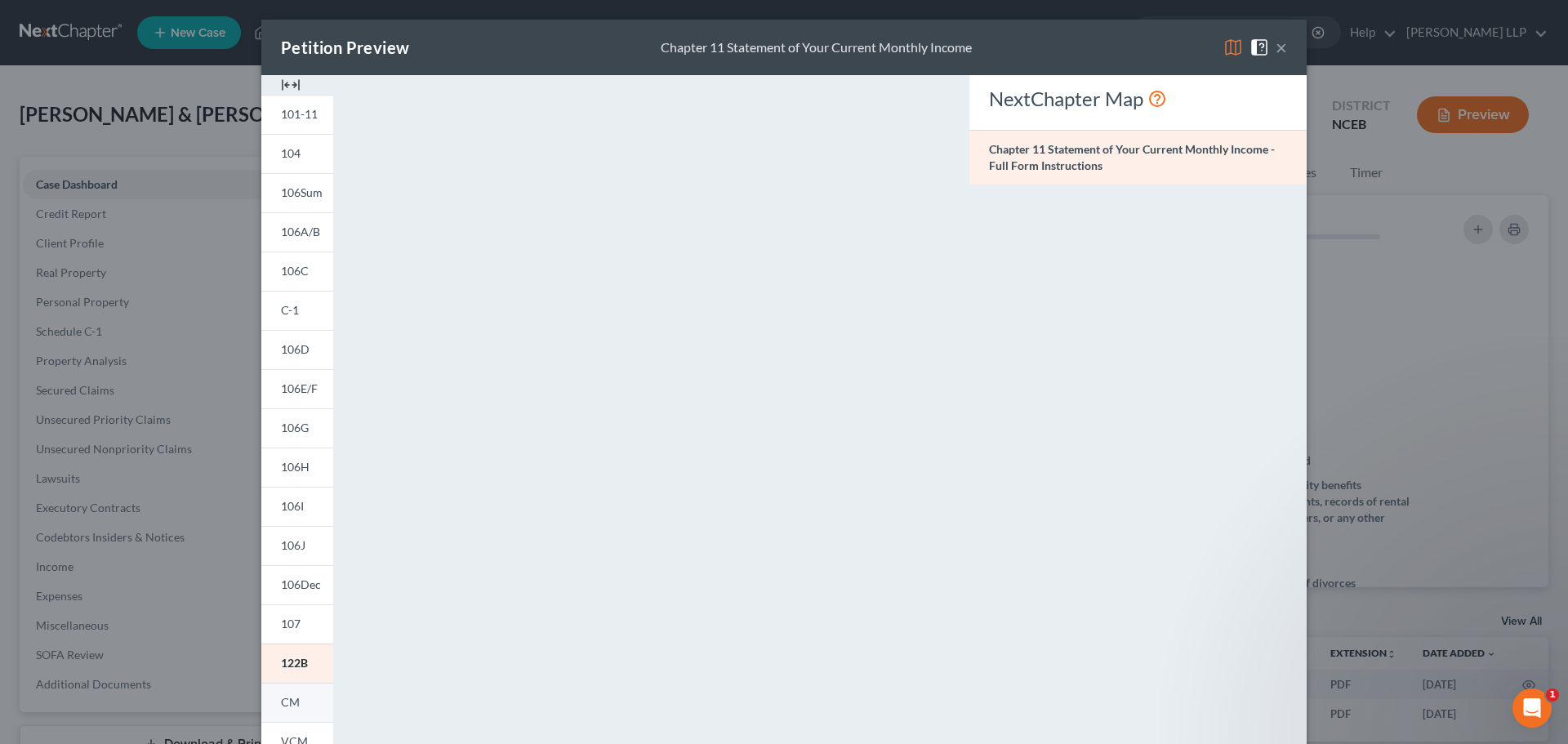
click at [287, 704] on span "CM" at bounding box center [290, 702] width 19 height 14
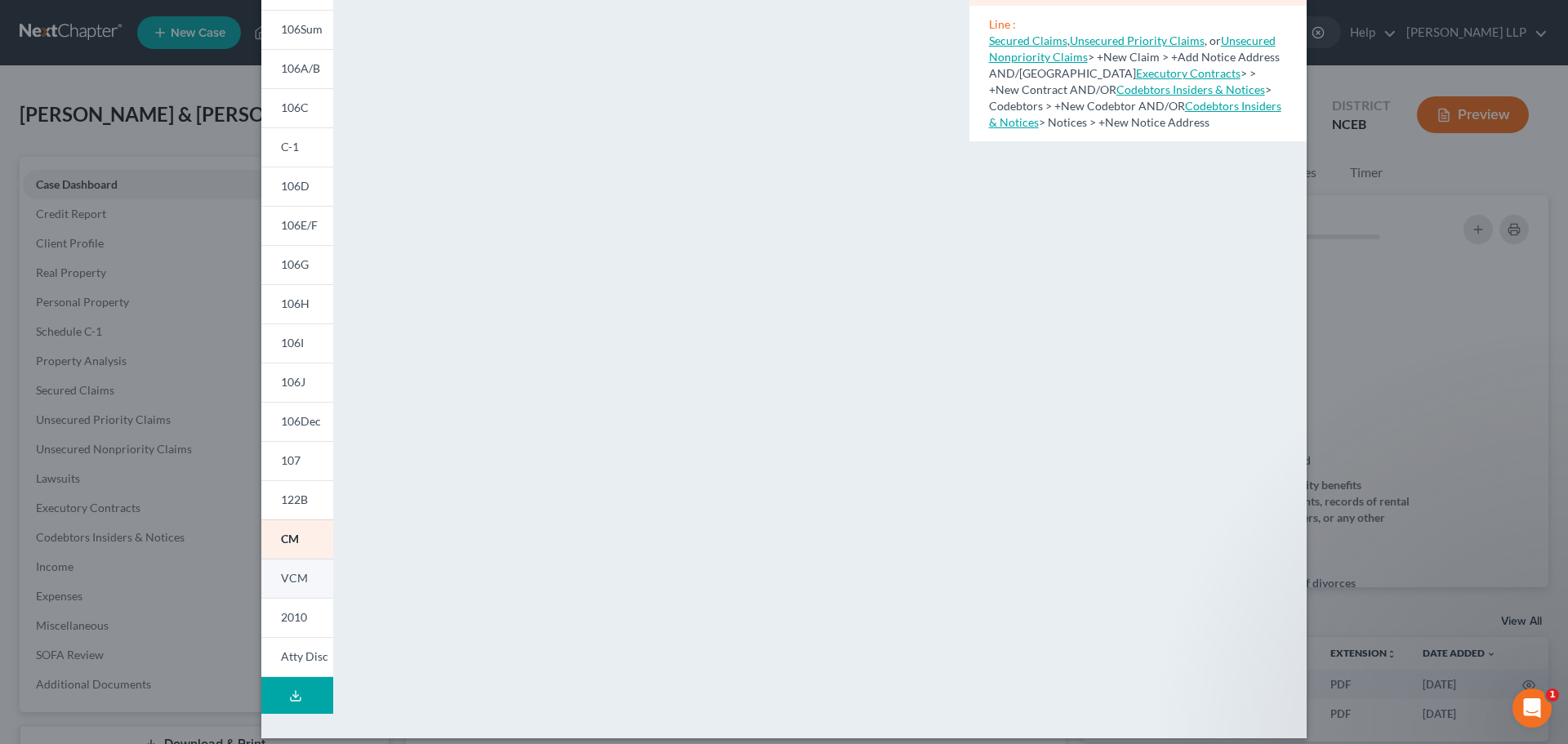
click at [293, 579] on span "VCM" at bounding box center [294, 578] width 27 height 14
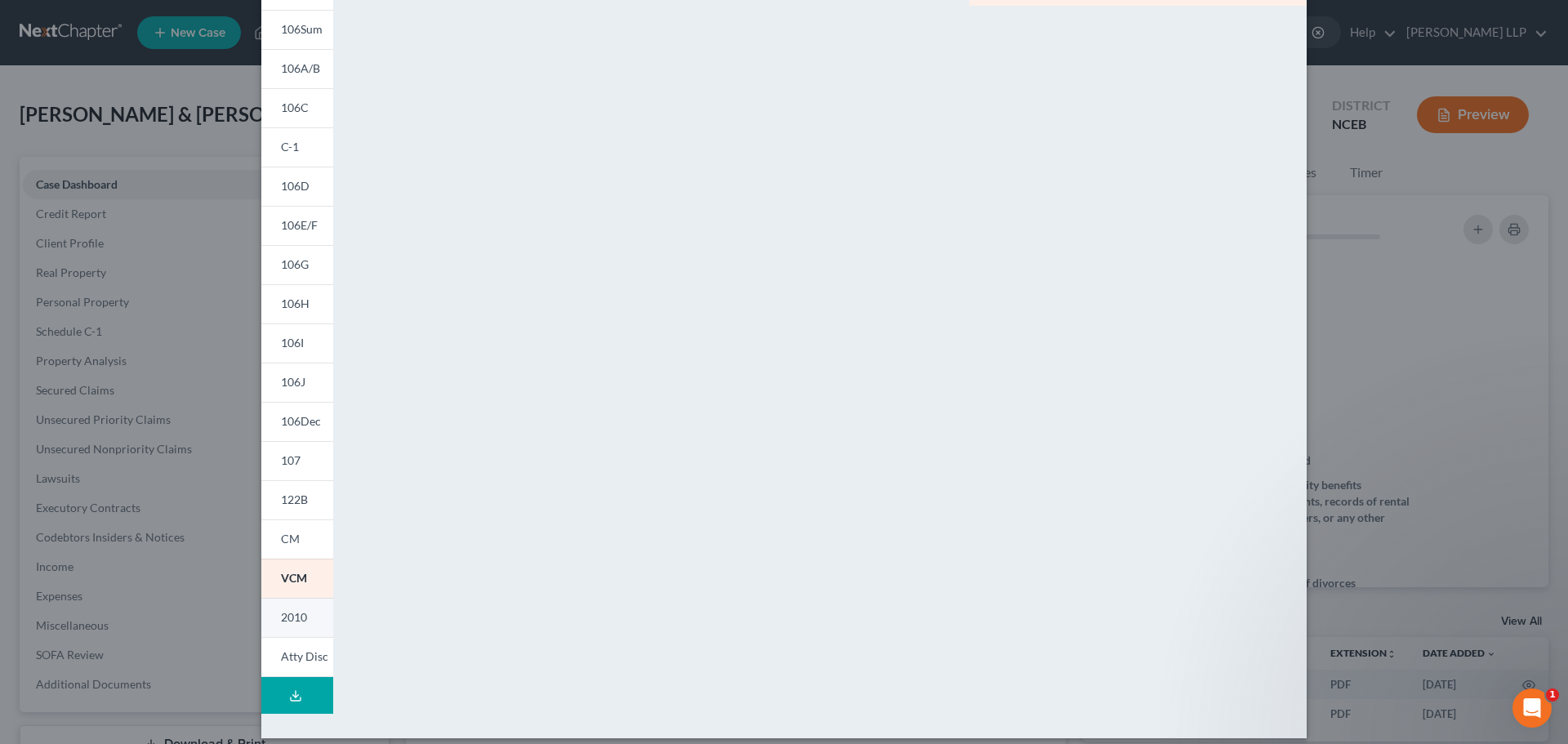
click at [303, 620] on link "2010" at bounding box center [297, 618] width 72 height 39
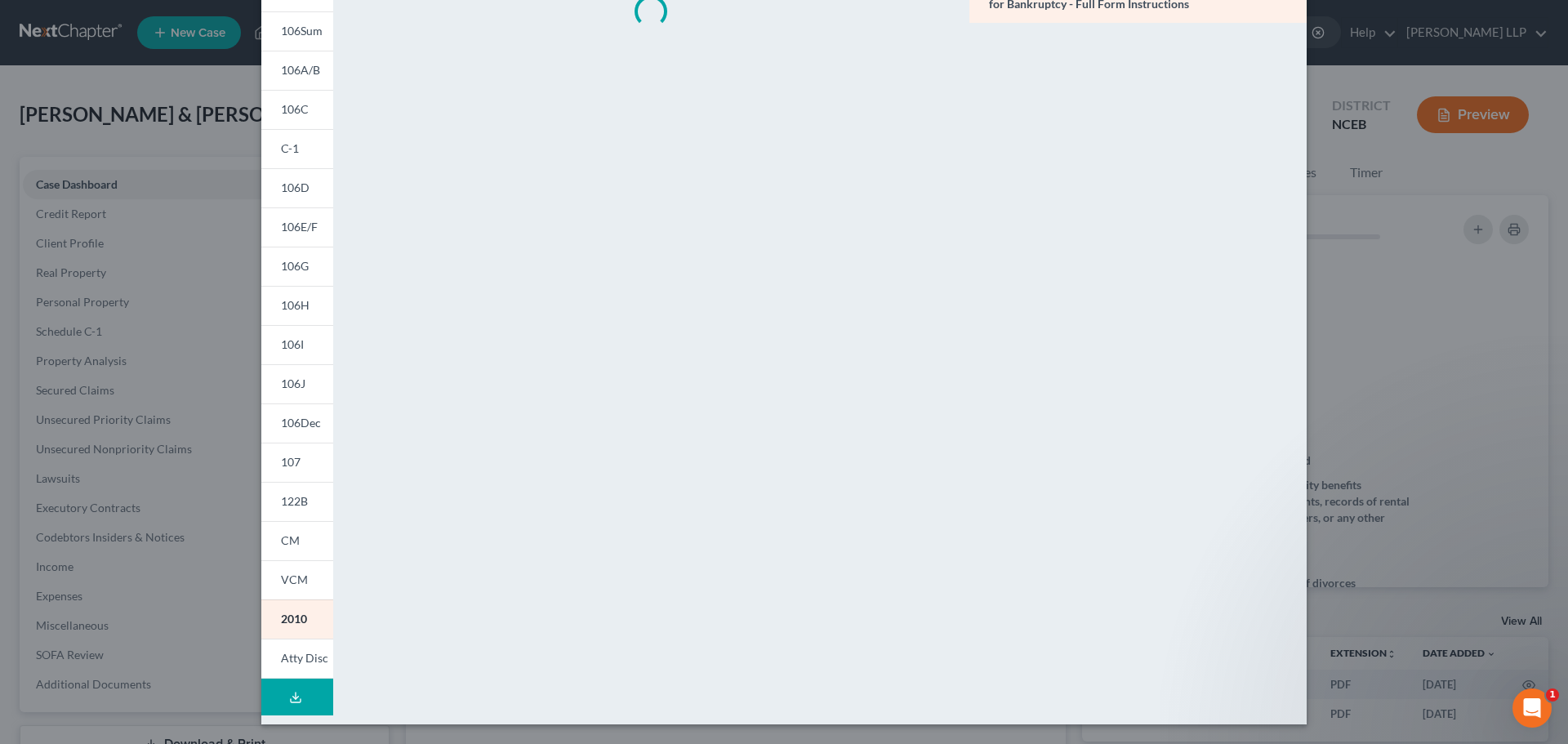
scroll to position [163, 0]
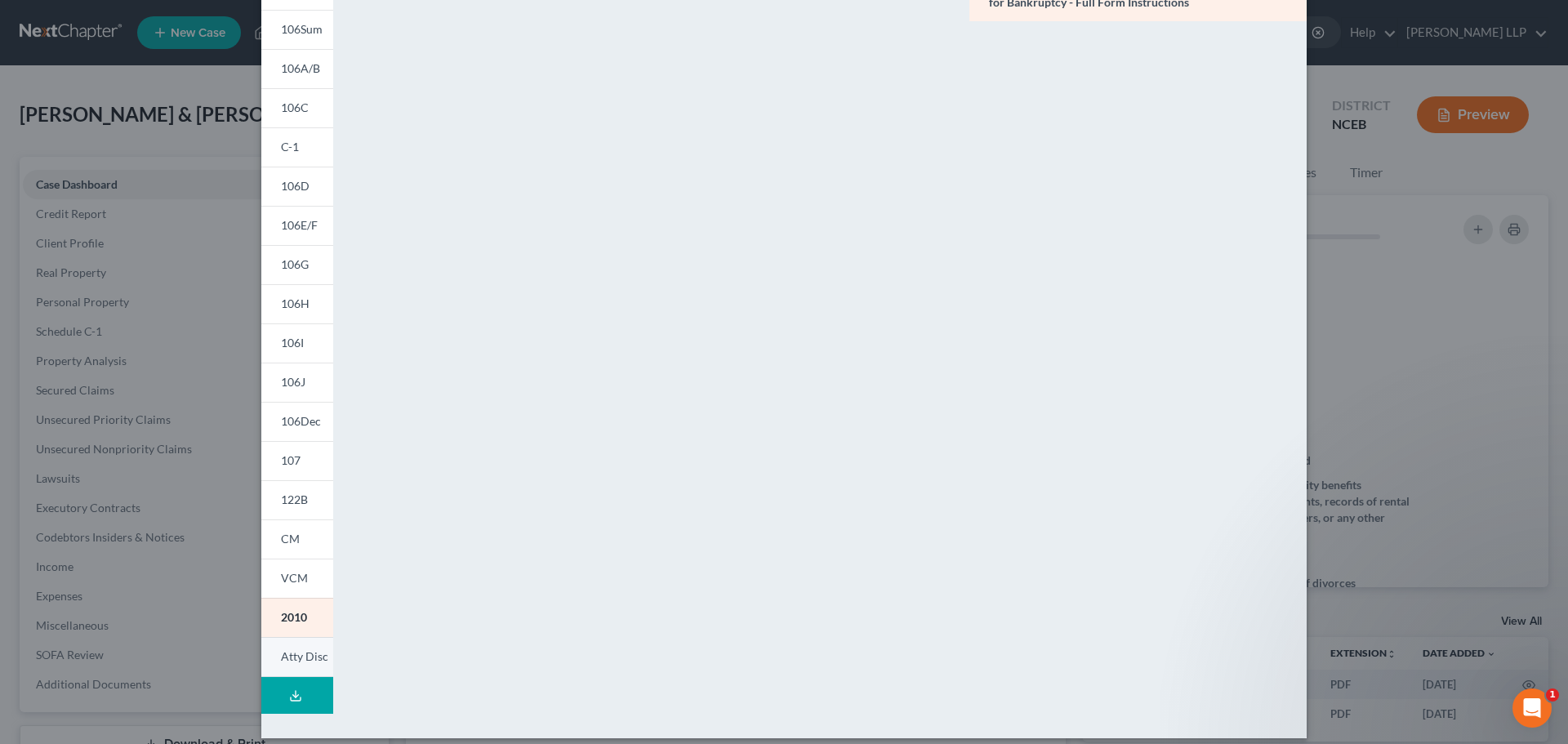
click at [287, 658] on span "Atty Disc" at bounding box center [304, 656] width 47 height 14
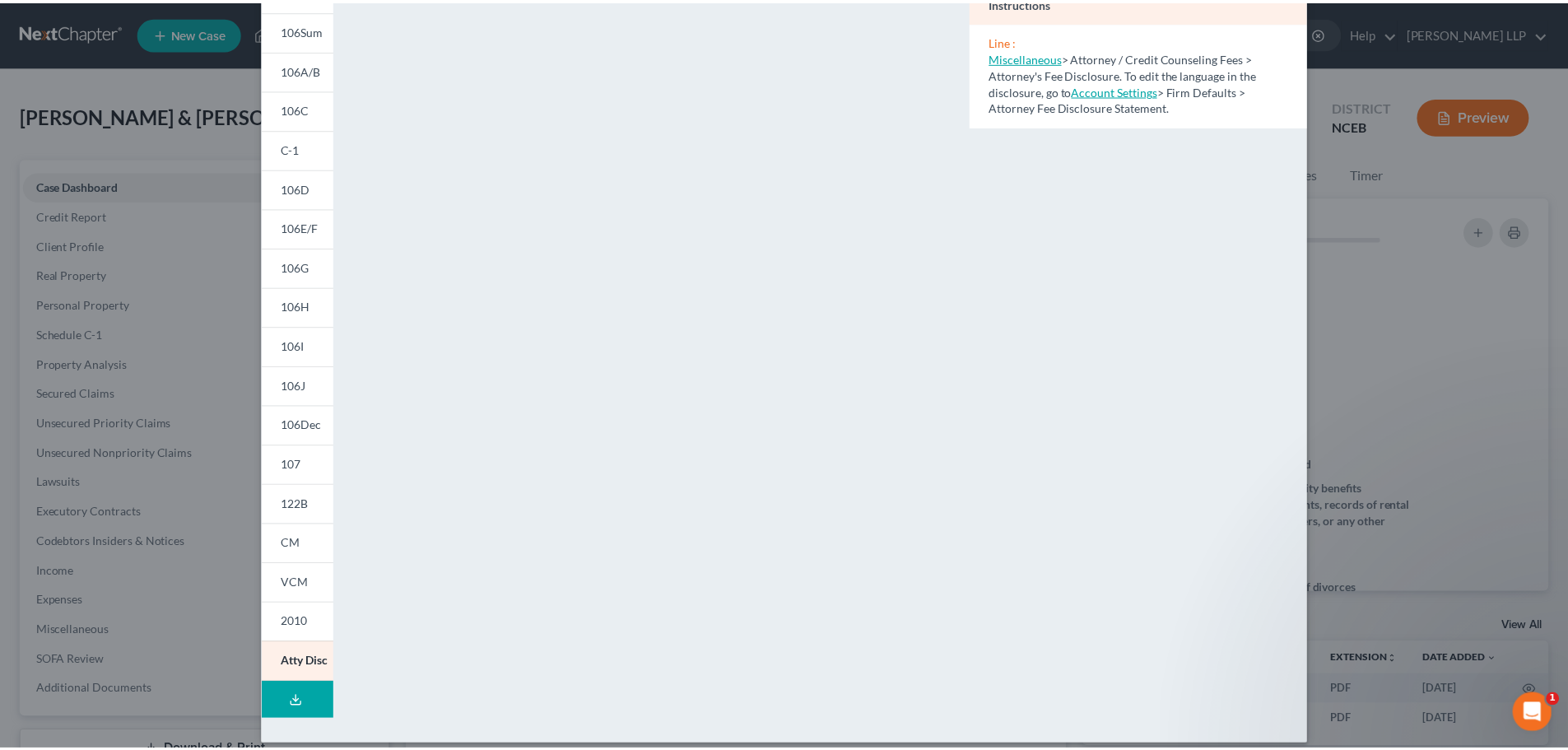
scroll to position [0, 0]
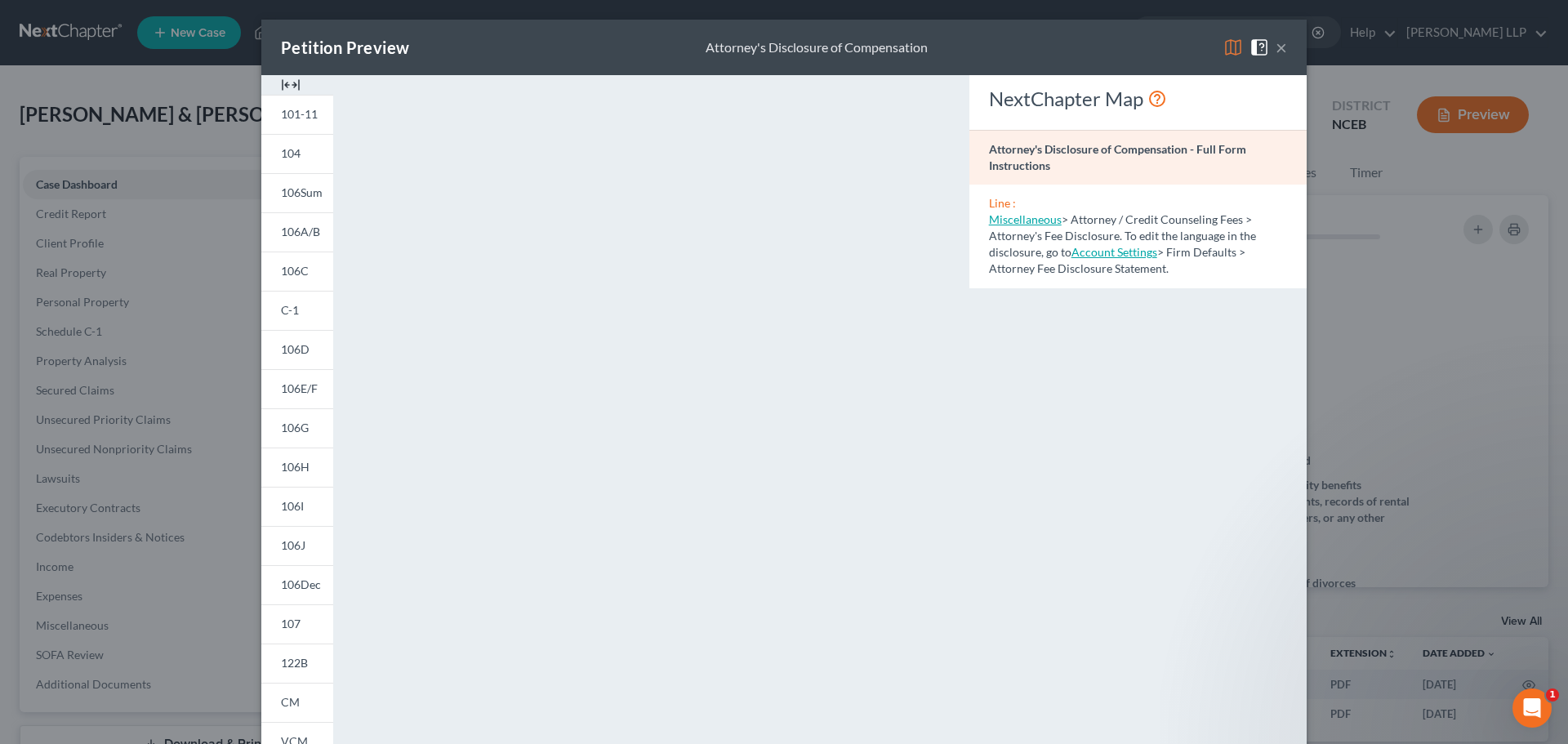
click at [1278, 50] on button "×" at bounding box center [1281, 47] width 12 height 20
